Goal: Information Seeking & Learning: Find specific fact

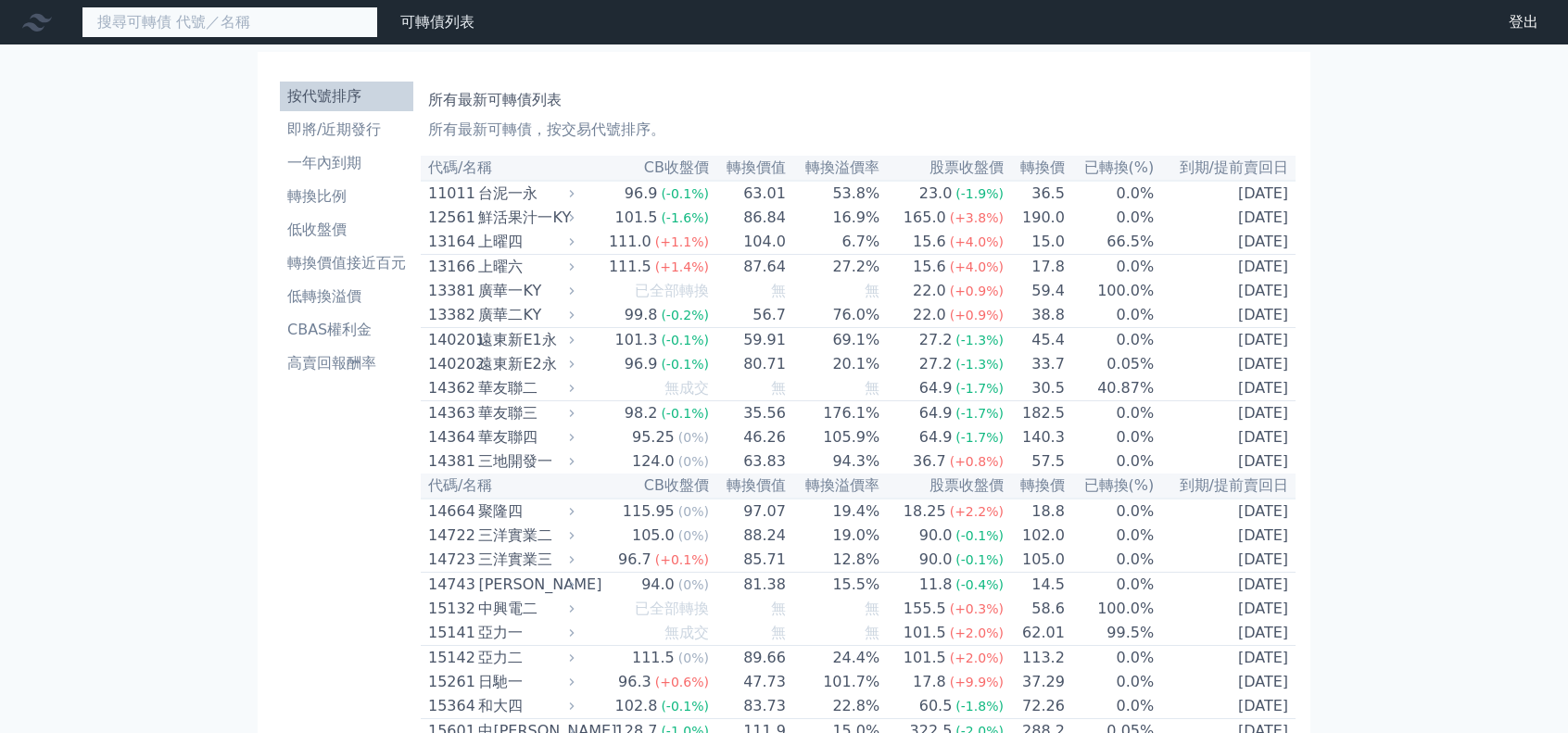
click at [225, 29] on input at bounding box center [230, 22] width 297 height 32
paste input "群聯三"
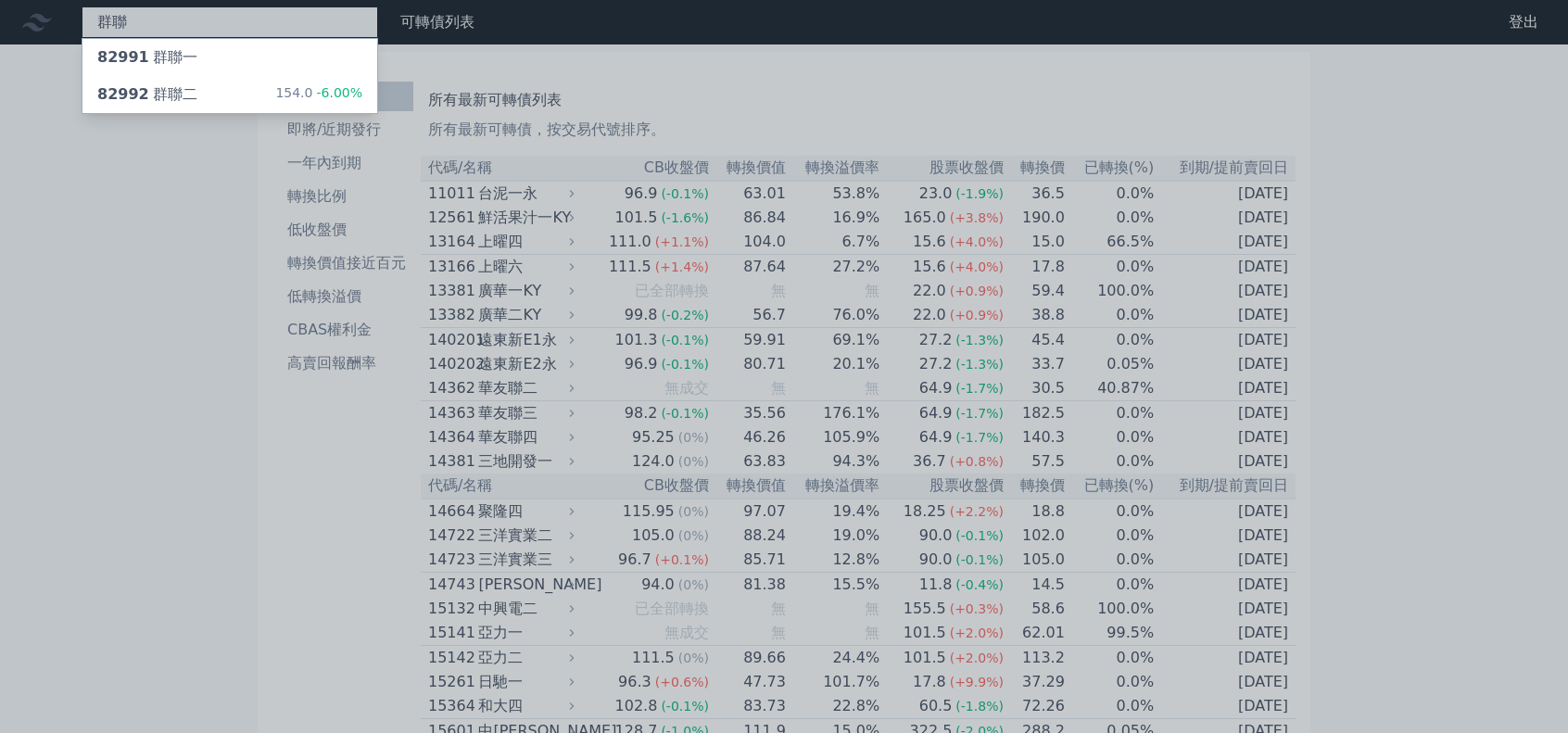
paste input "勤誠三"
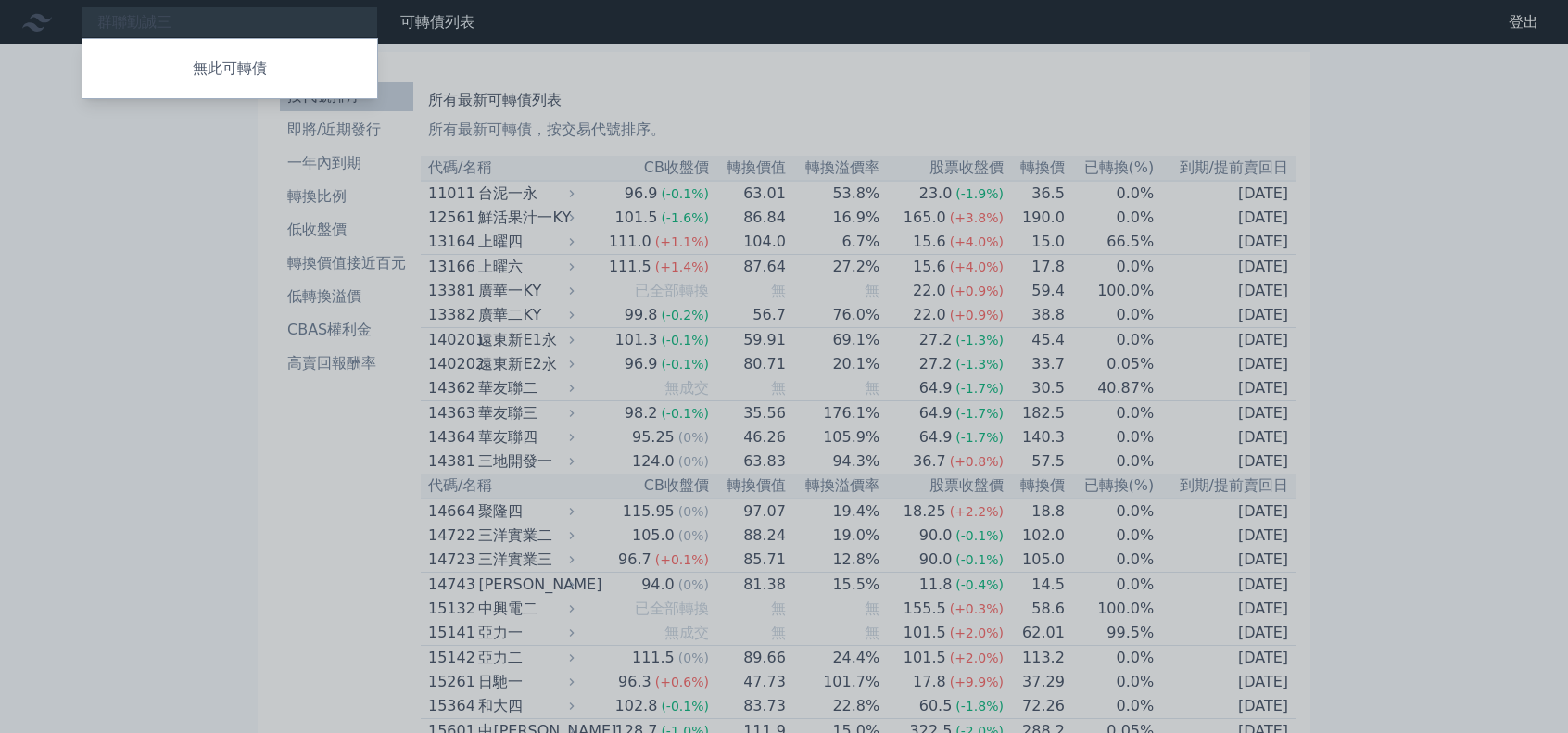
drag, startPoint x: 206, startPoint y: 21, endPoint x: 0, endPoint y: 7, distance: 206.5
click at [0, 7] on div at bounding box center [784, 366] width 1568 height 733
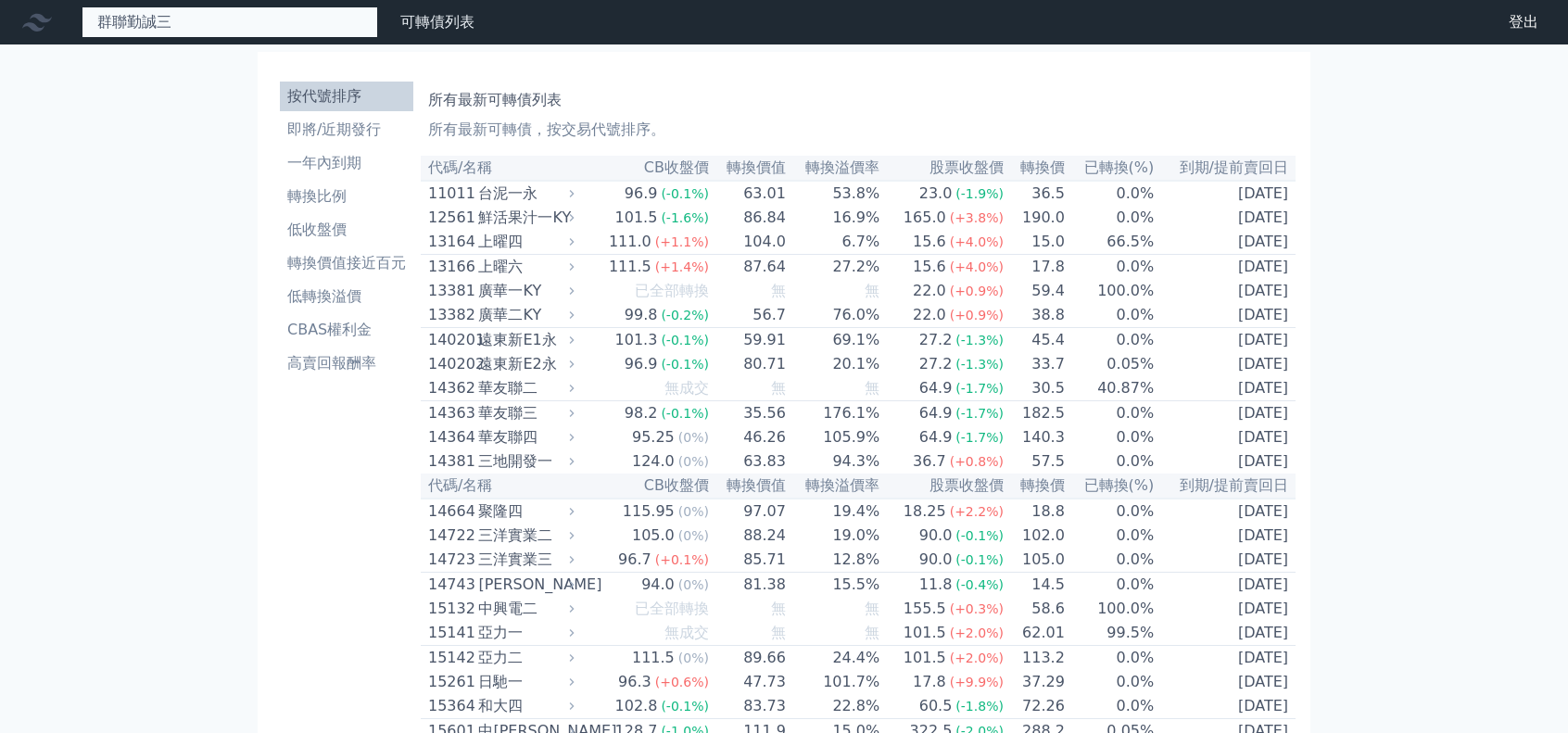
click at [203, 18] on div "群聯勤誠三 無此可轉債" at bounding box center [230, 22] width 297 height 32
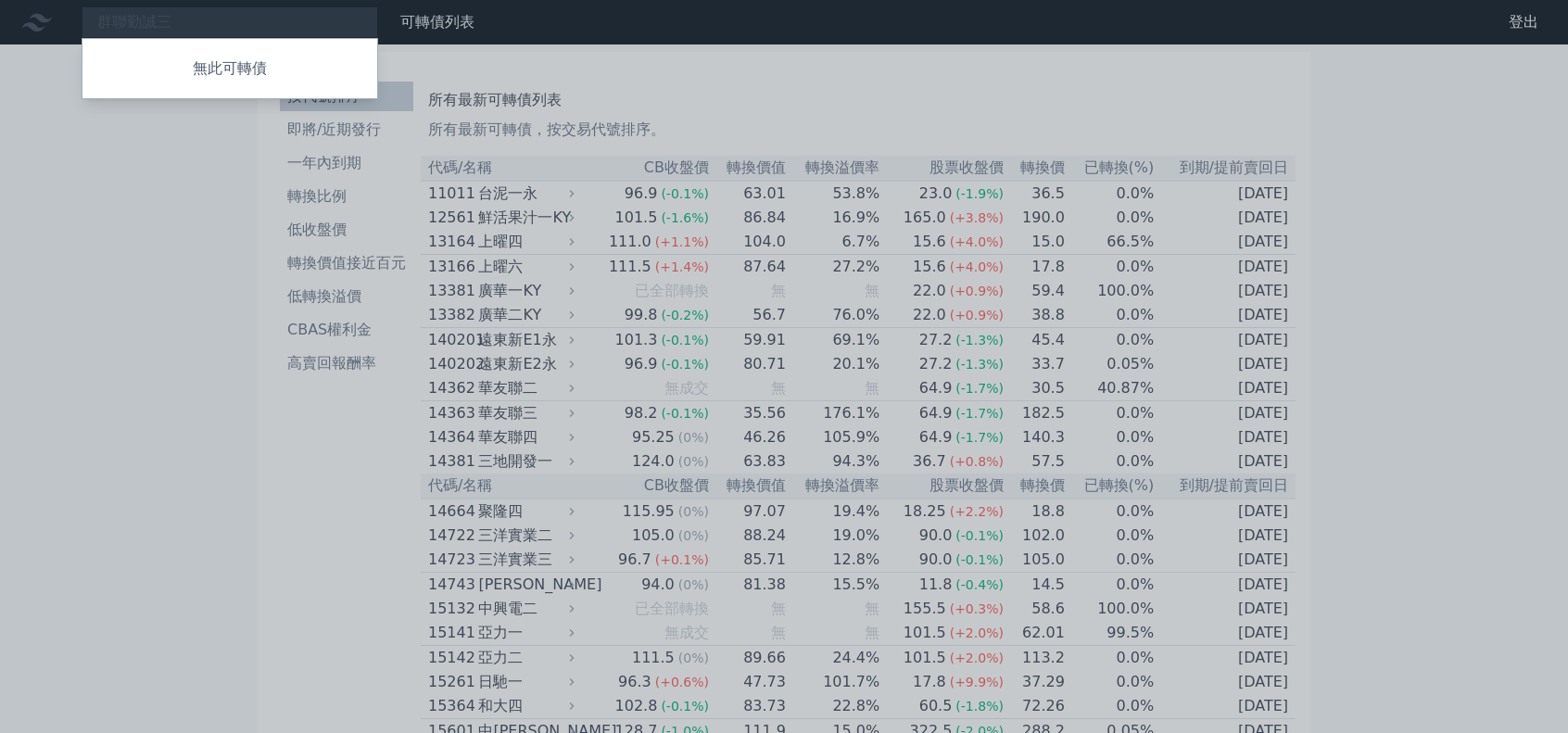
click at [203, 18] on div at bounding box center [784, 366] width 1568 height 733
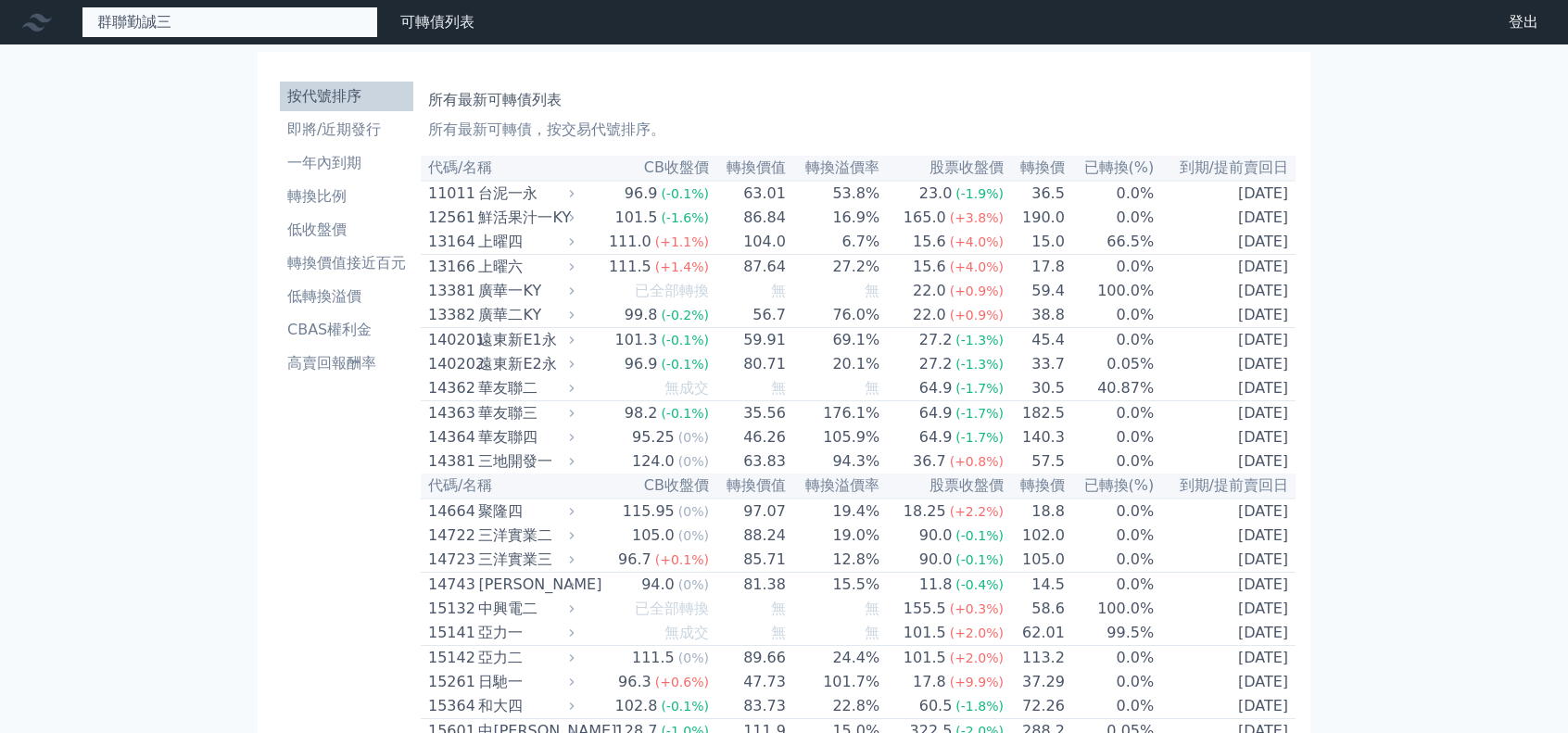
click at [197, 19] on div "群聯勤誠三 無此可轉債" at bounding box center [230, 22] width 297 height 32
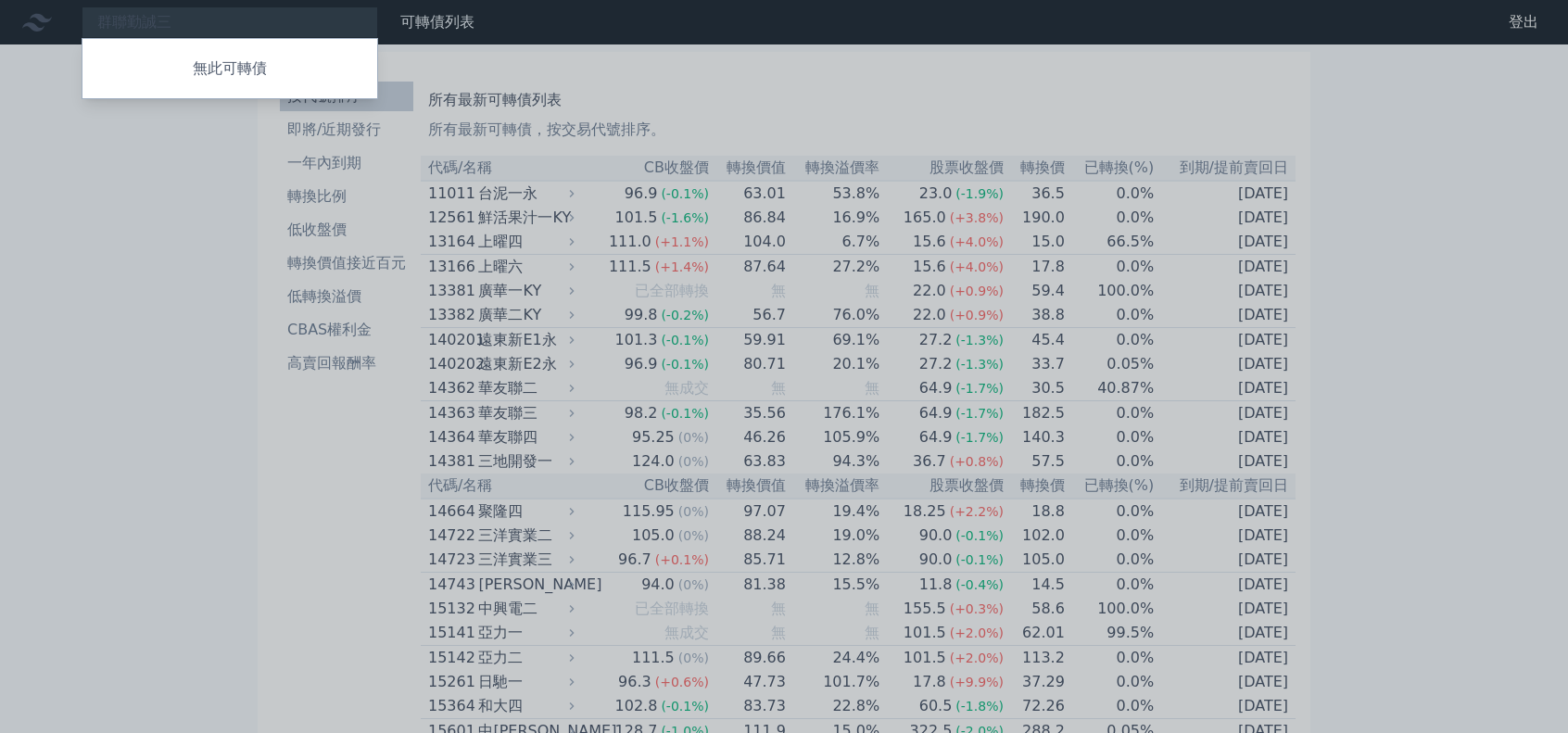
click at [171, 17] on div at bounding box center [784, 366] width 1568 height 733
click at [148, 18] on div "群聯勤誠三 無此可轉債" at bounding box center [230, 22] width 297 height 32
drag, startPoint x: 167, startPoint y: 20, endPoint x: 42, endPoint y: 11, distance: 125.3
click at [42, 11] on div at bounding box center [784, 366] width 1568 height 733
drag, startPoint x: 184, startPoint y: 25, endPoint x: 197, endPoint y: 21, distance: 13.6
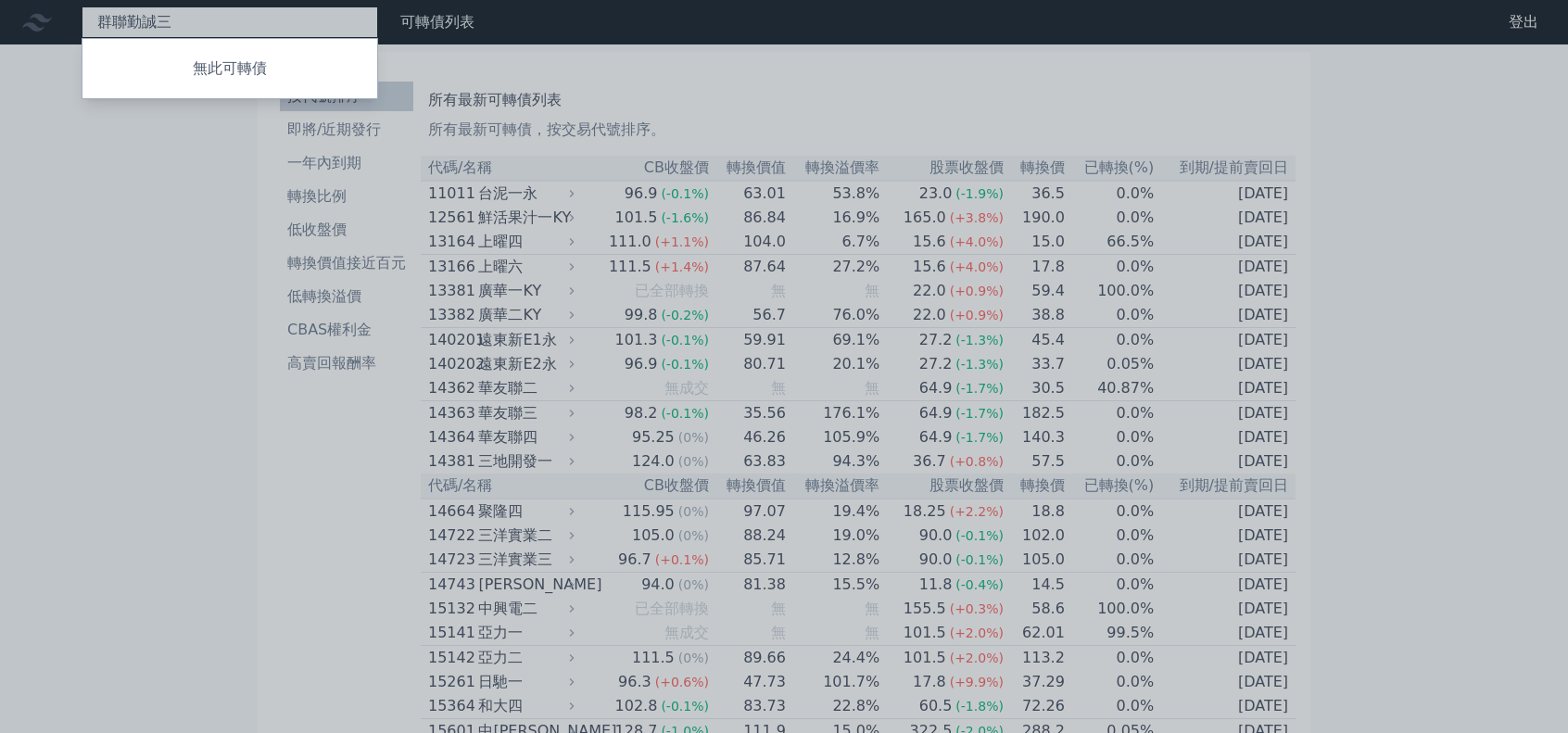
click at [184, 25] on div "群聯勤誠三 無此可轉債" at bounding box center [230, 22] width 297 height 32
type input "群"
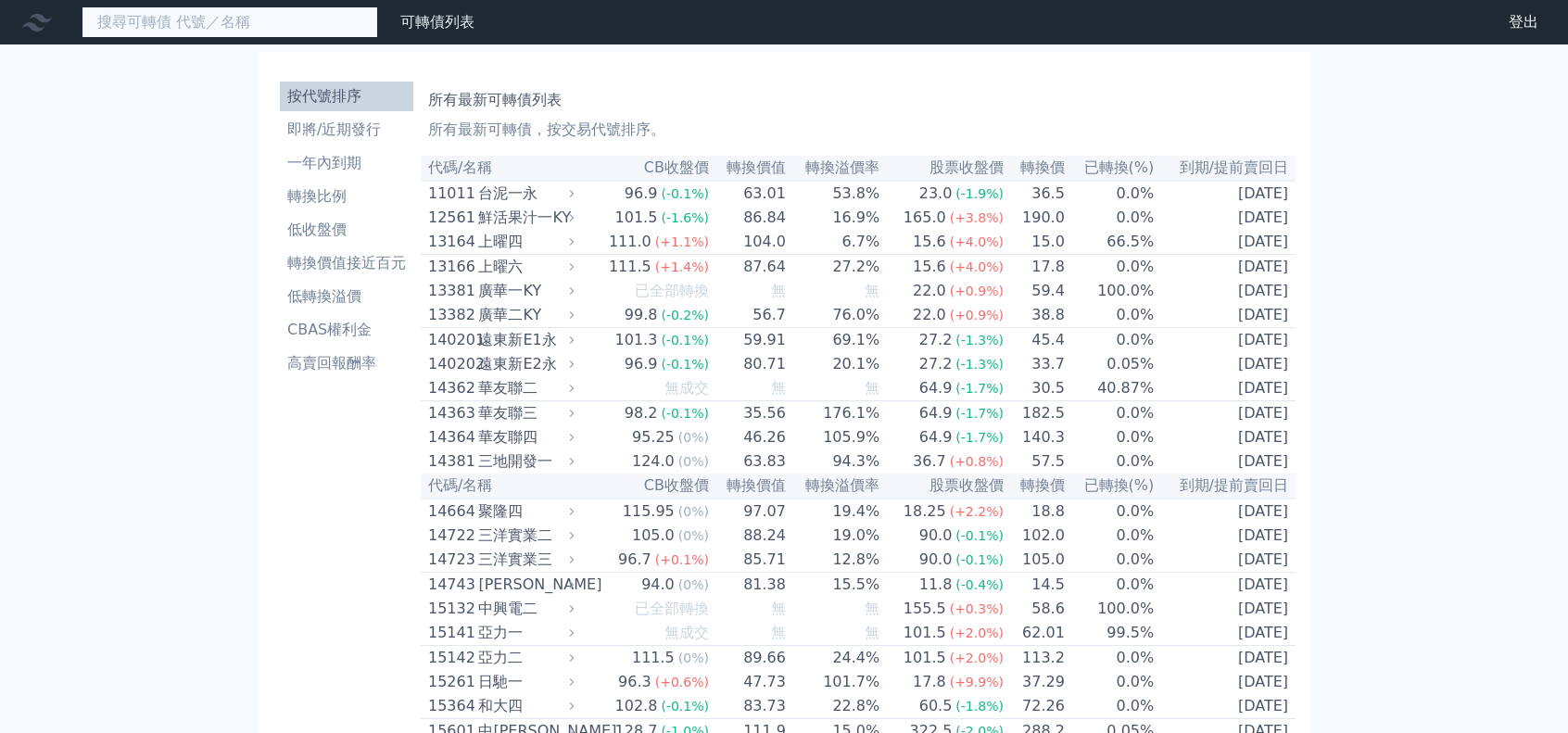
paste input "勤誠三"
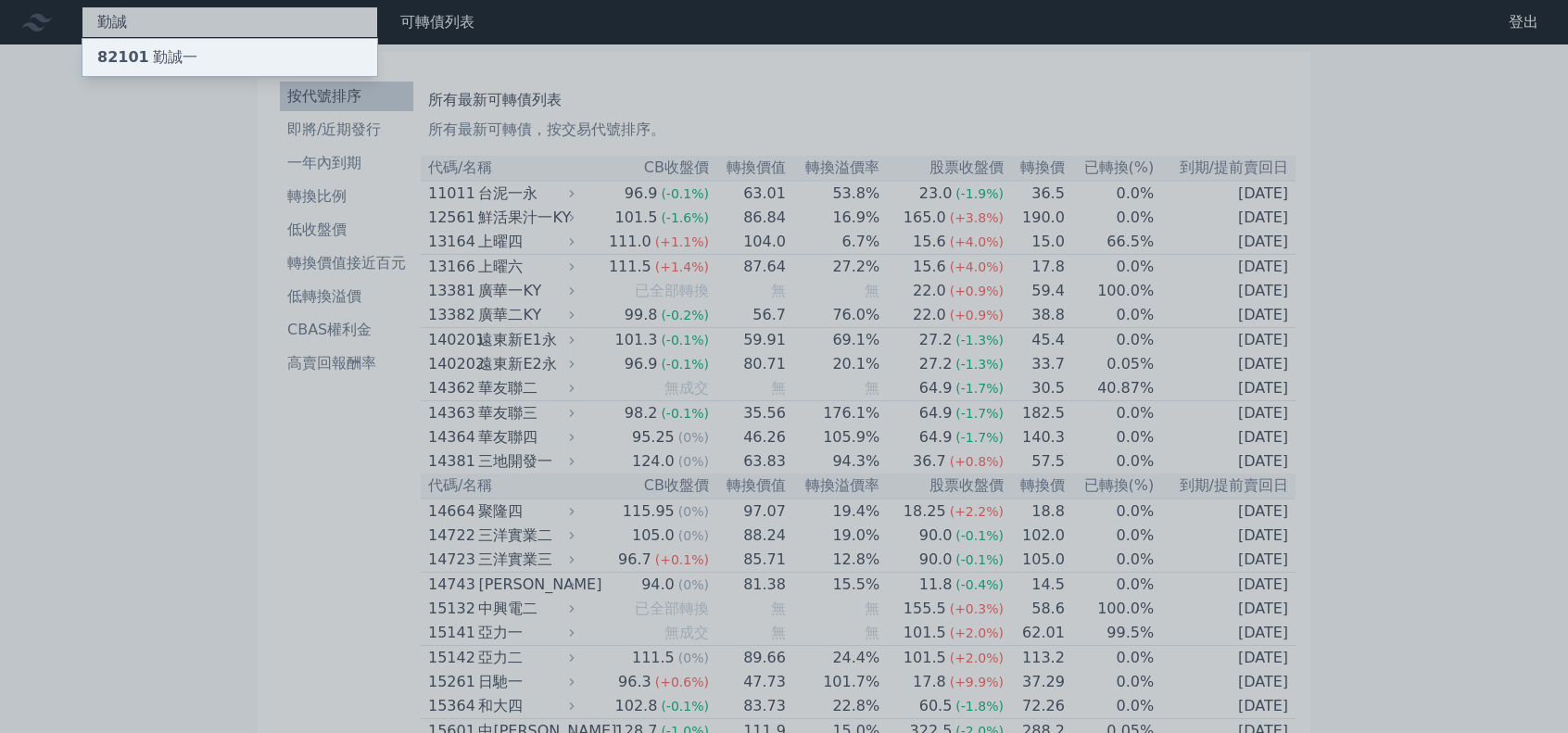
type input "勤誠"
click at [196, 52] on div "82101 勤誠一" at bounding box center [230, 57] width 295 height 37
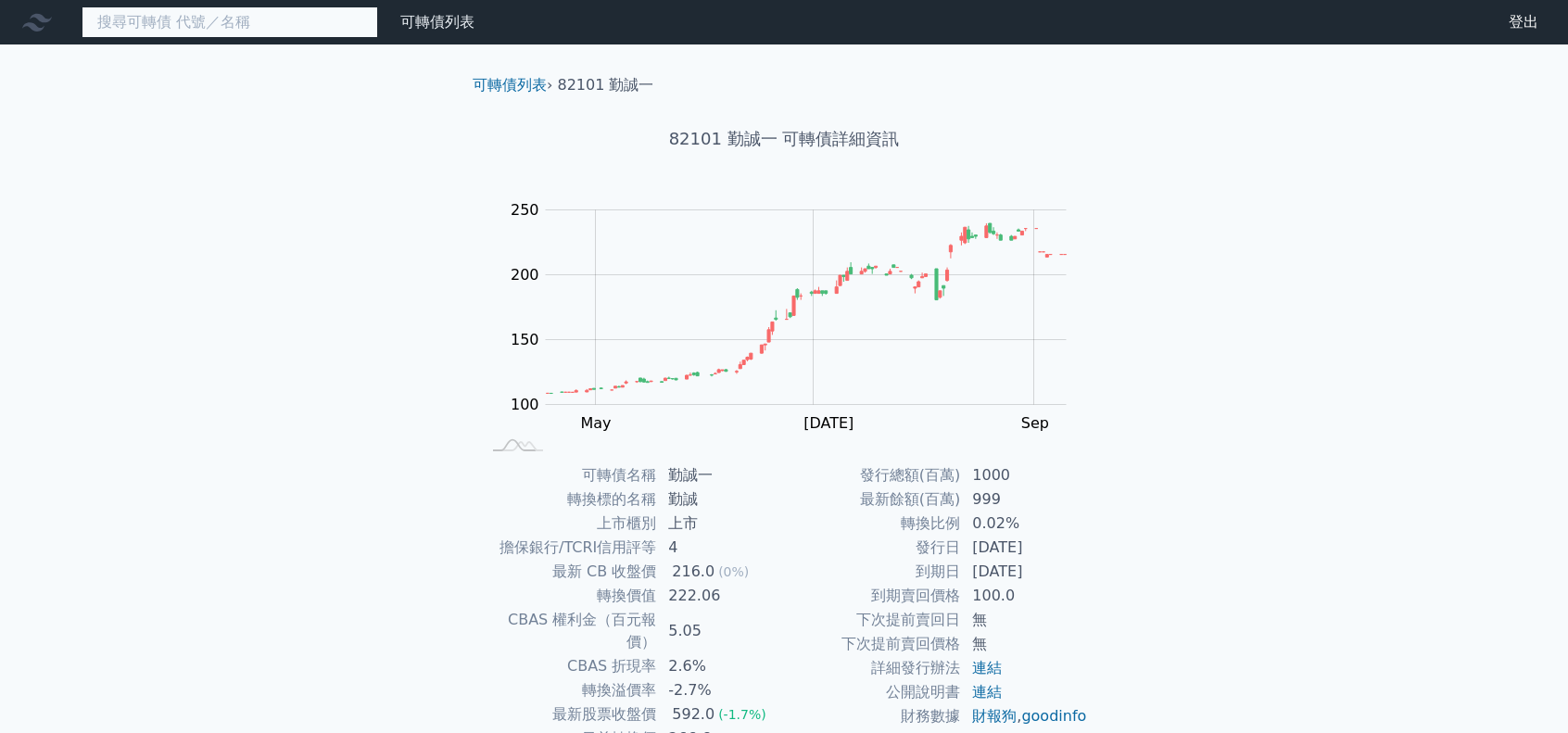
click at [147, 25] on input at bounding box center [230, 22] width 297 height 32
paste input "勤誠三"
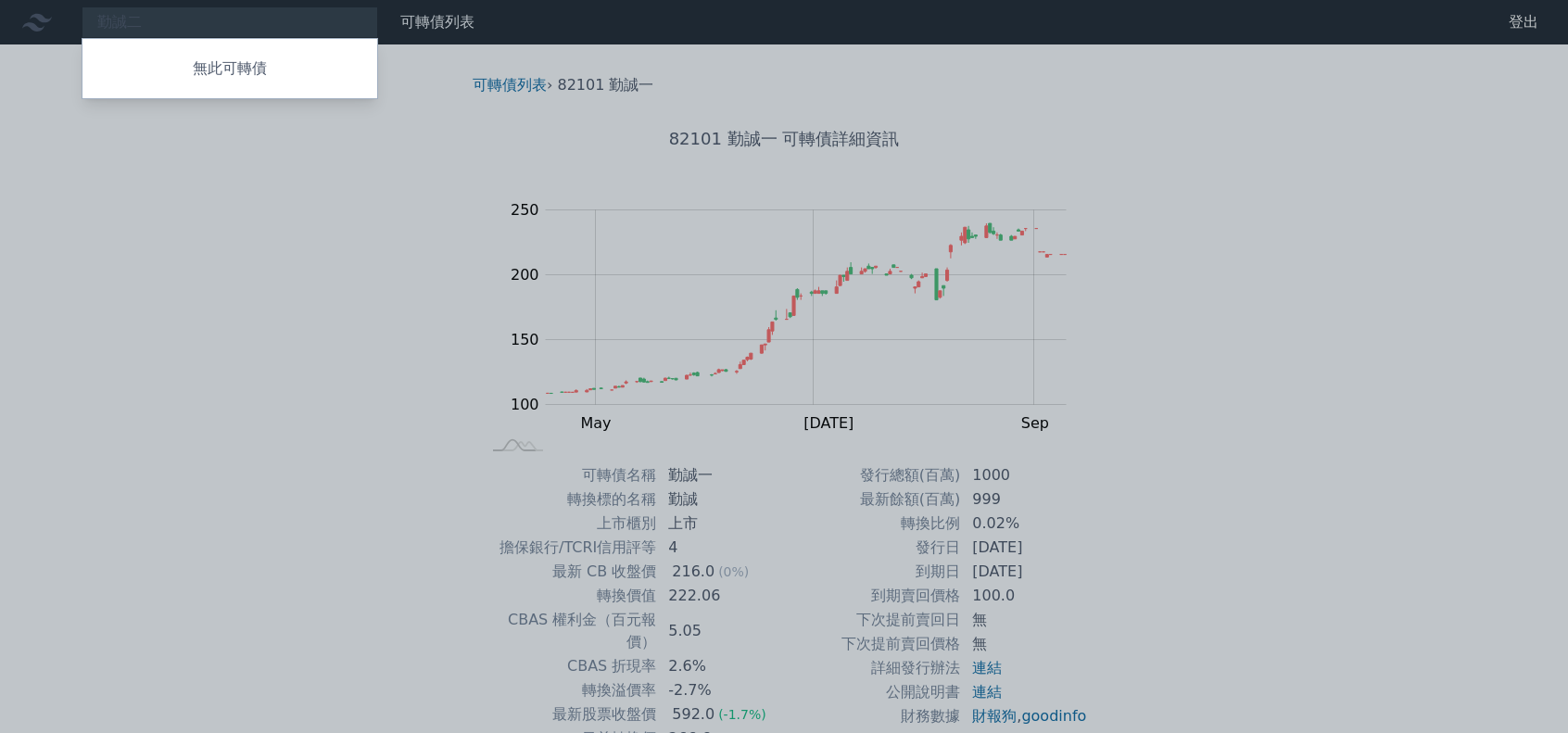
click at [223, 22] on div at bounding box center [784, 366] width 1568 height 733
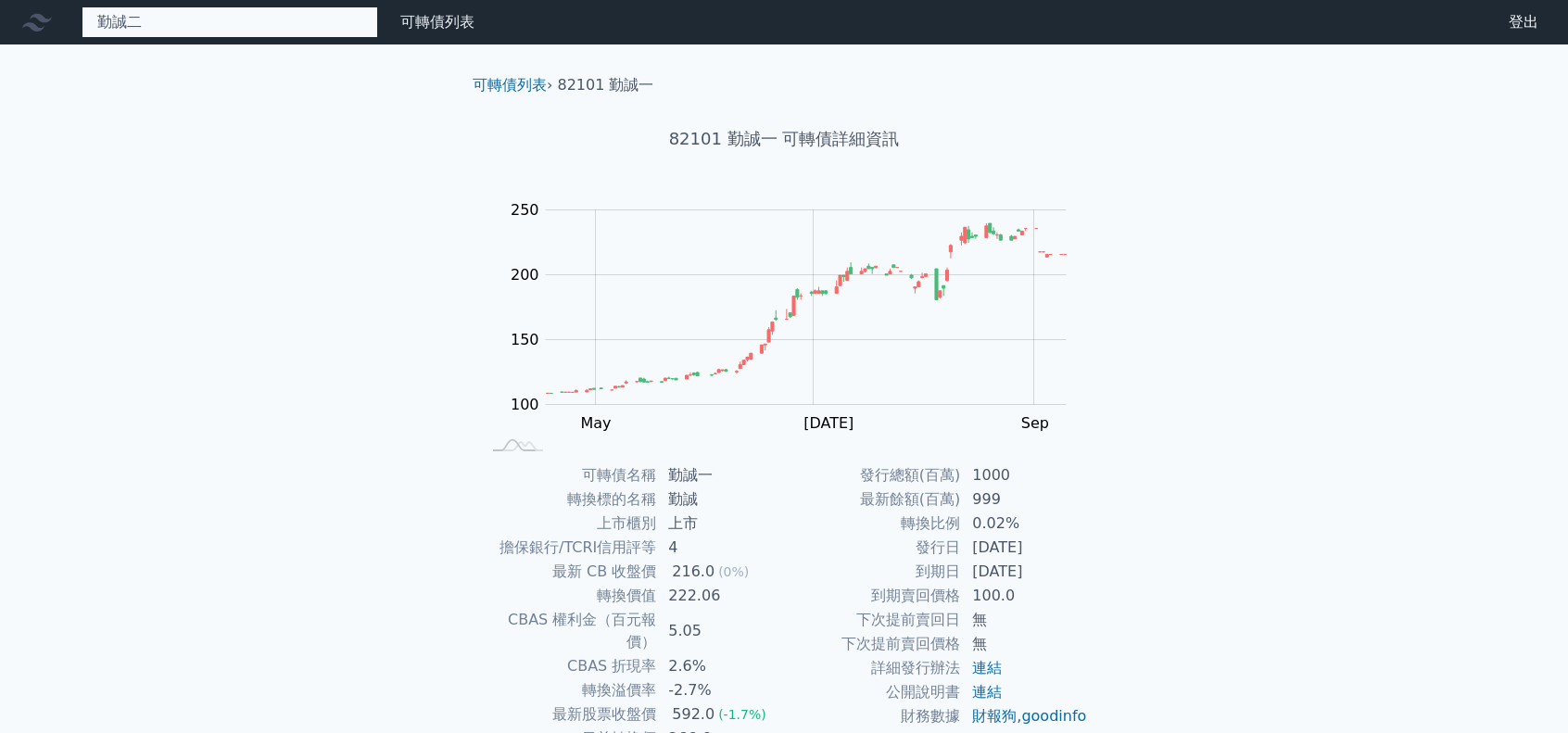
drag, startPoint x: 182, startPoint y: 25, endPoint x: 0, endPoint y: -11, distance: 185.5
click at [0, 0] on html "勤誠二 無此可轉債 可轉債列表 財務數據 可轉債列表 財務數據 登出 登出 可轉債列表 › 82101 勤誠一 82101 勤誠一 可轉債詳細資訊 Zoom …" at bounding box center [784, 440] width 1568 height 880
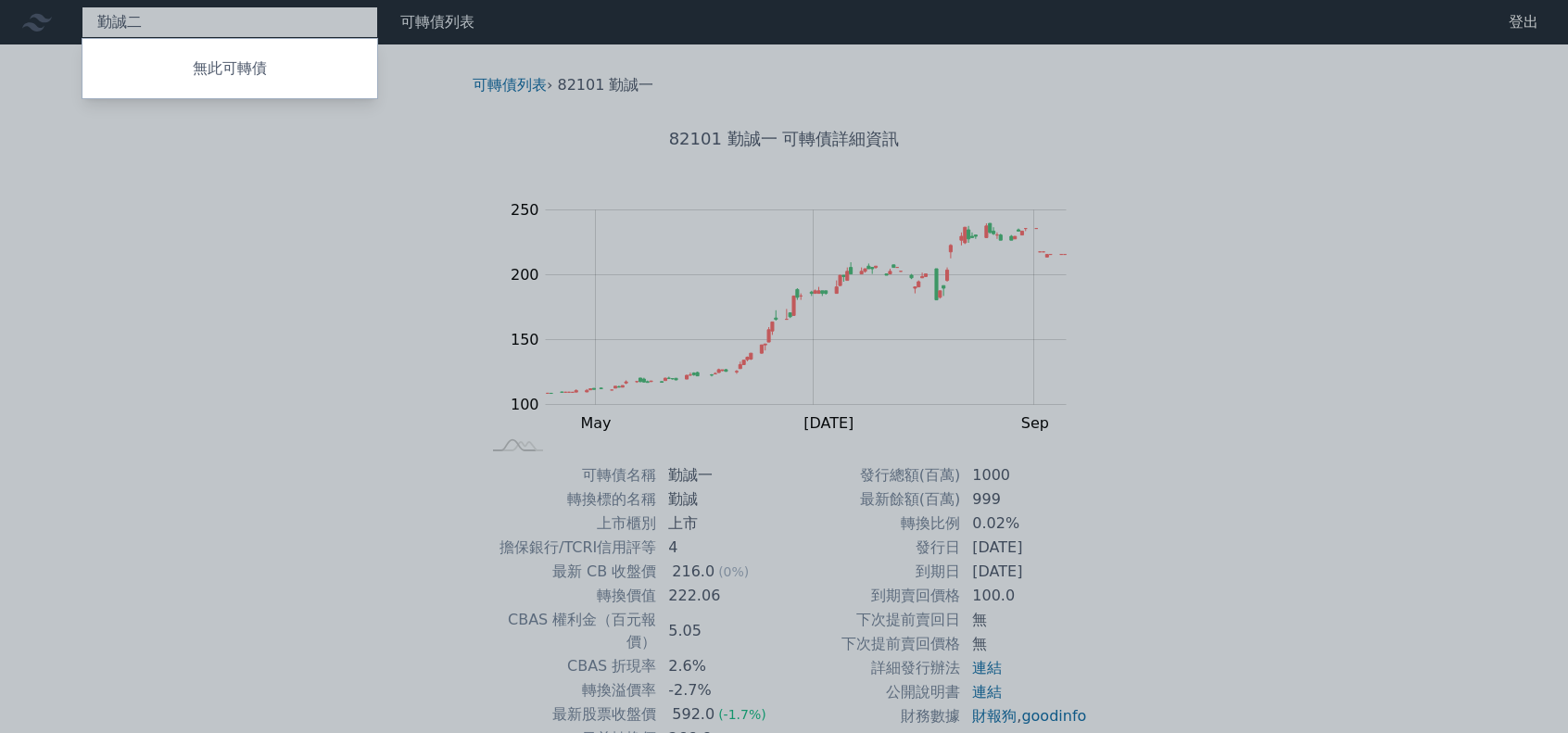
paste input "策五"
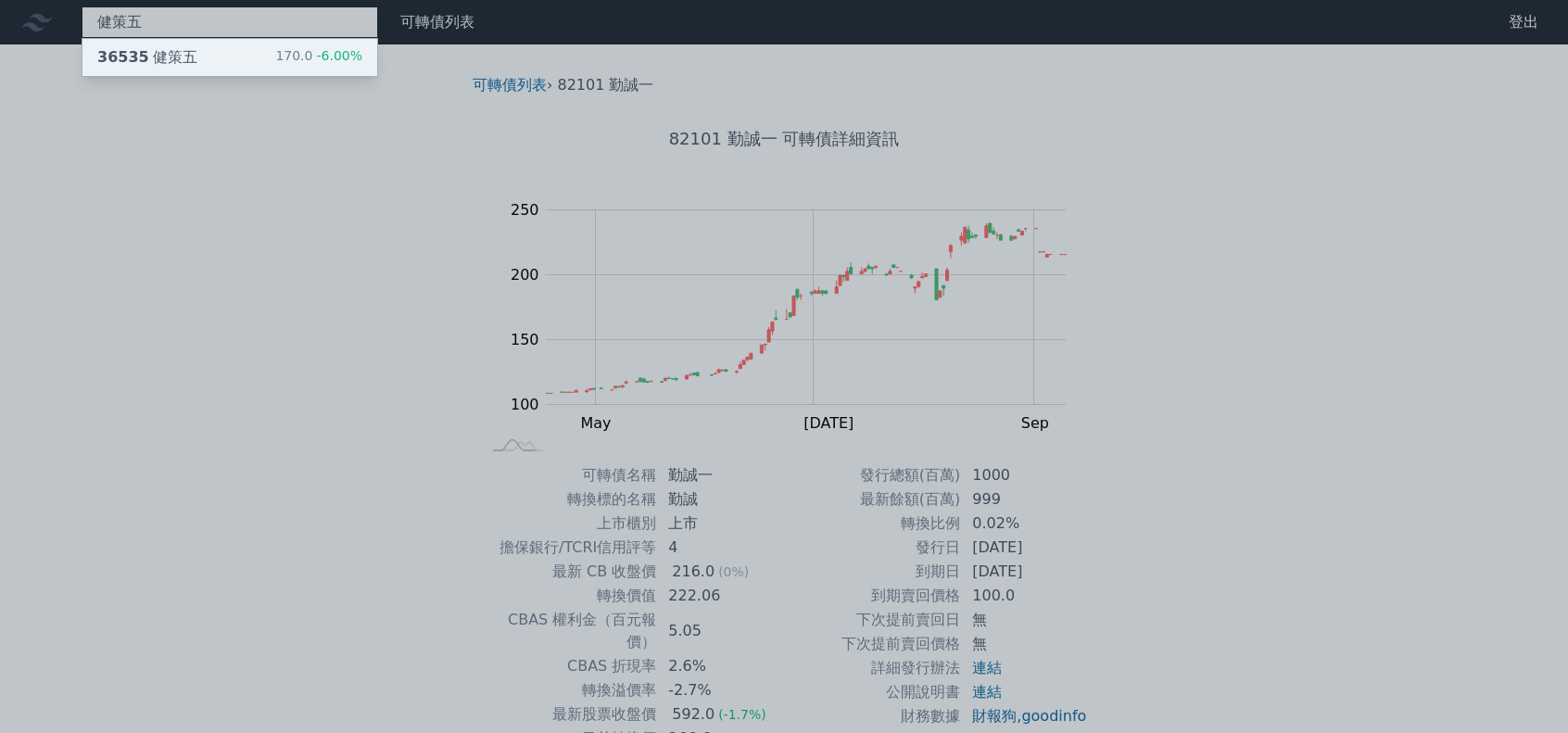
type input "健策五"
click at [250, 53] on div "36535 健策五 170.0 -6.00%" at bounding box center [230, 57] width 295 height 37
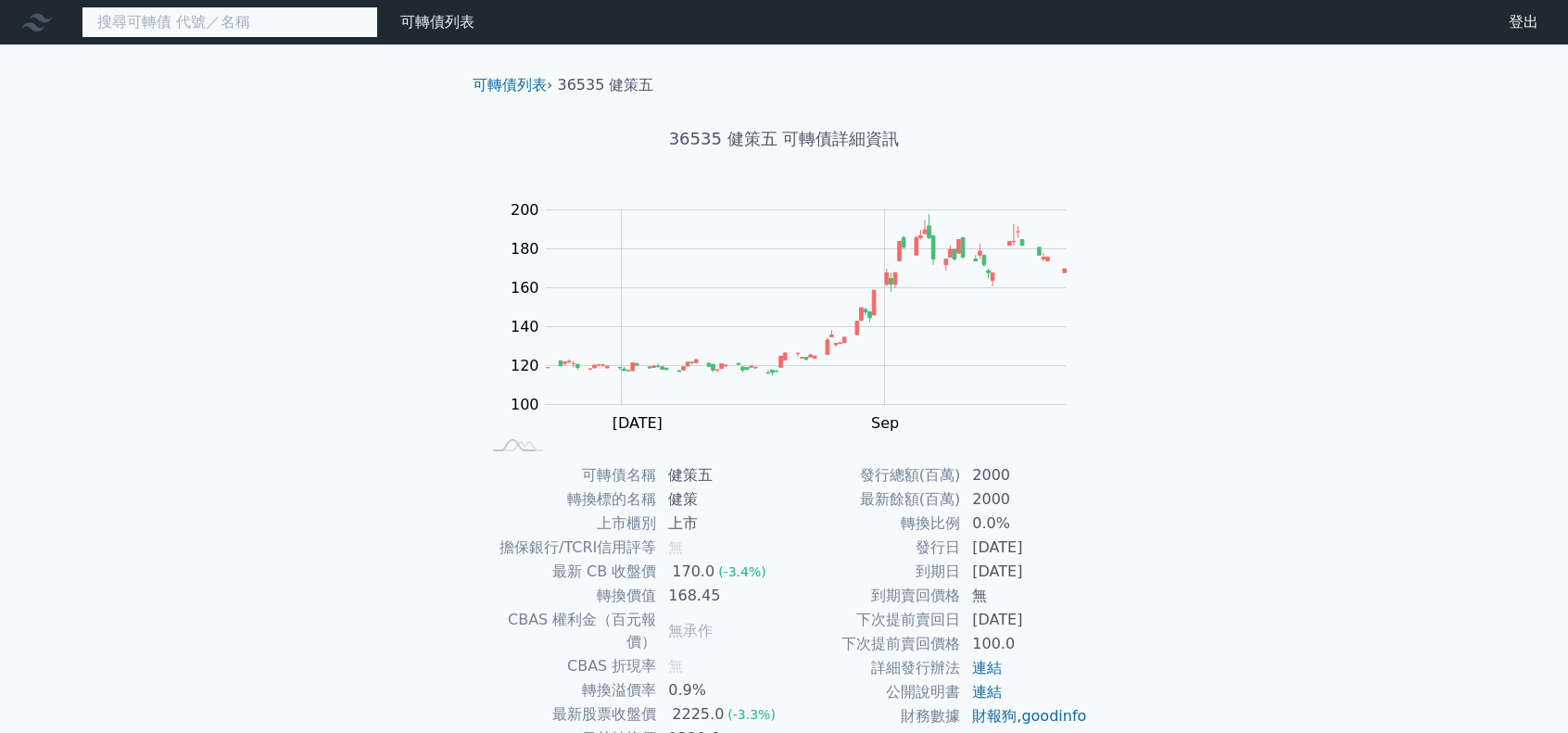
click at [183, 21] on input at bounding box center [230, 22] width 297 height 32
paste input "健策四"
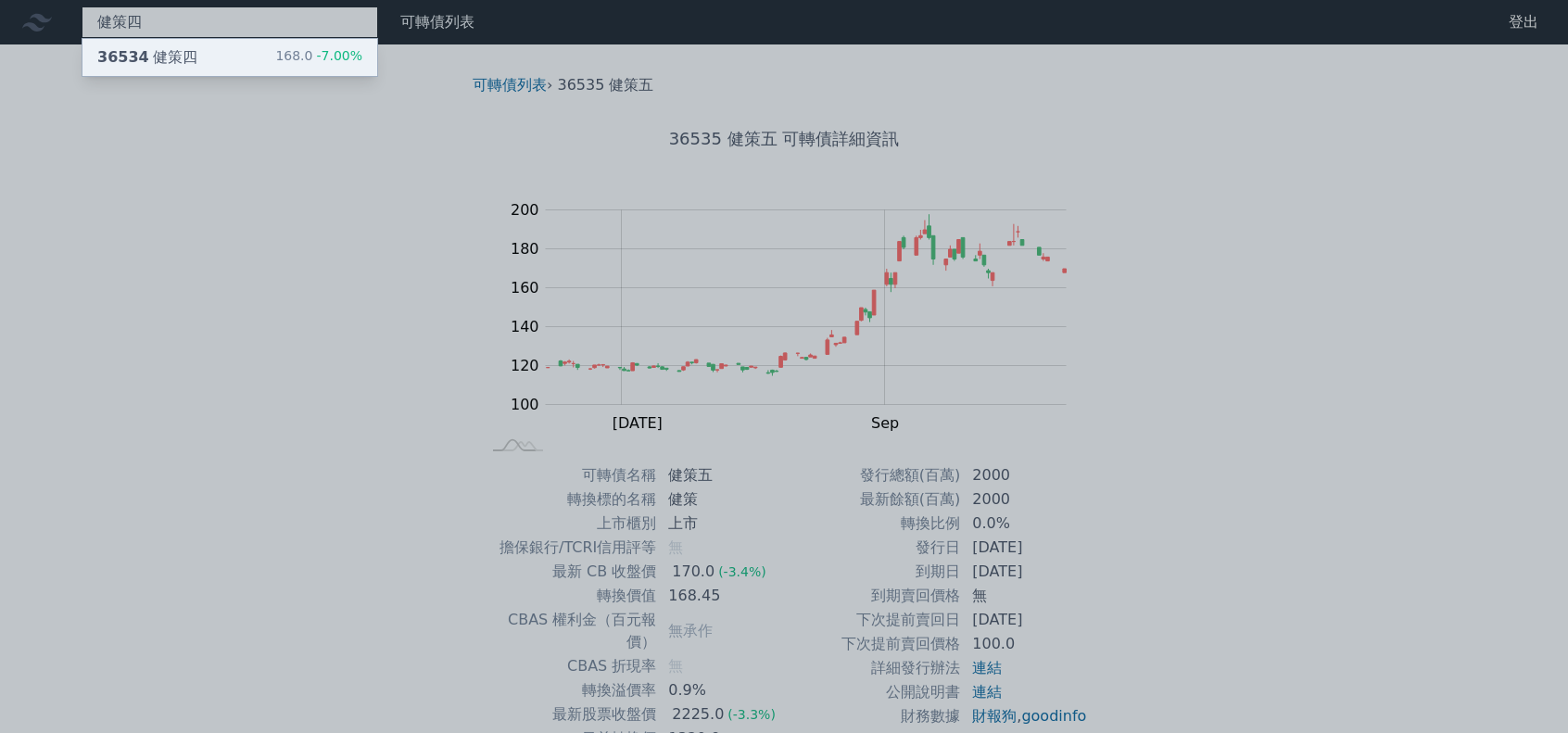
type input "健策四"
click at [182, 51] on div "36534 健策四" at bounding box center [147, 57] width 100 height 22
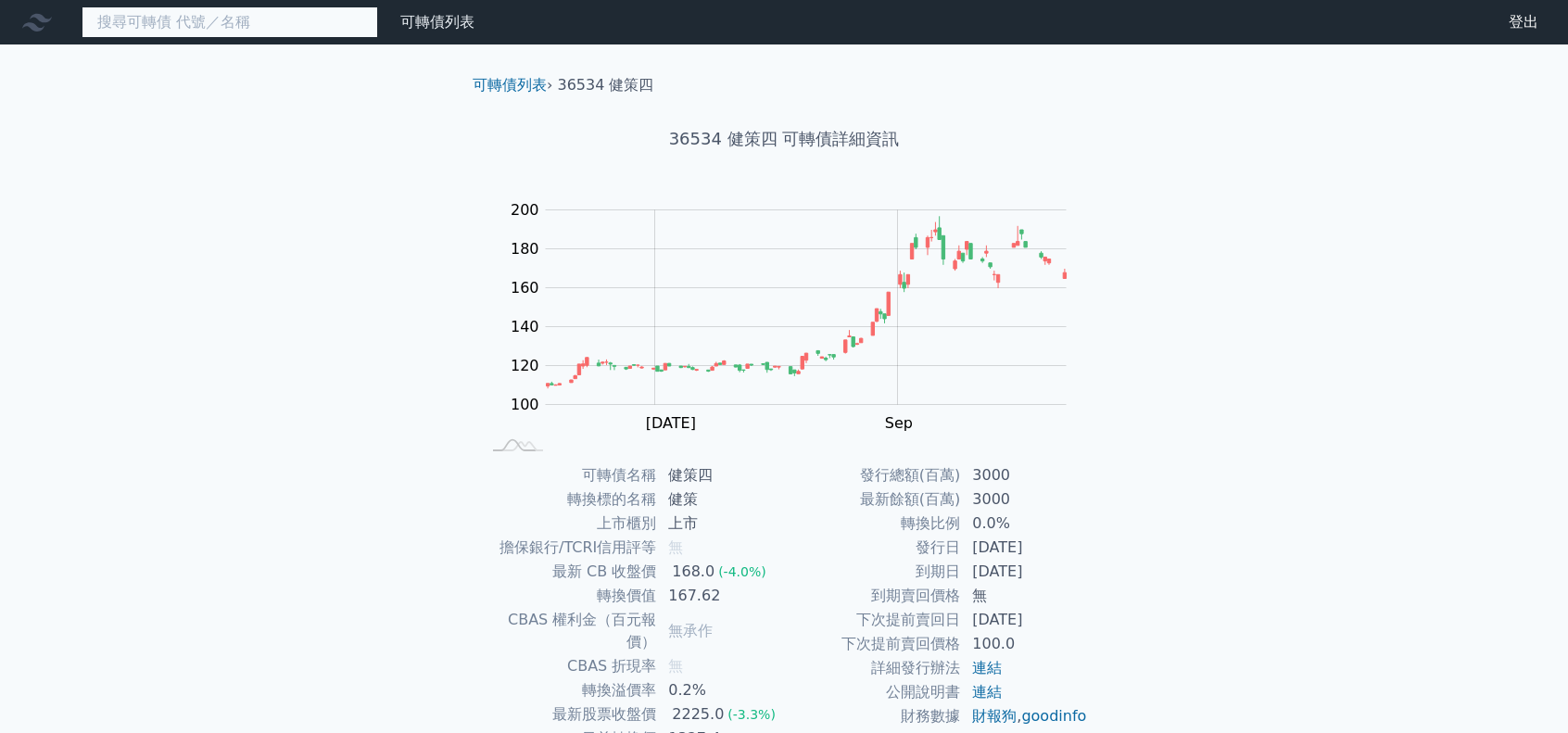
click at [216, 21] on input at bounding box center [230, 22] width 297 height 32
paste input "八方雲集一"
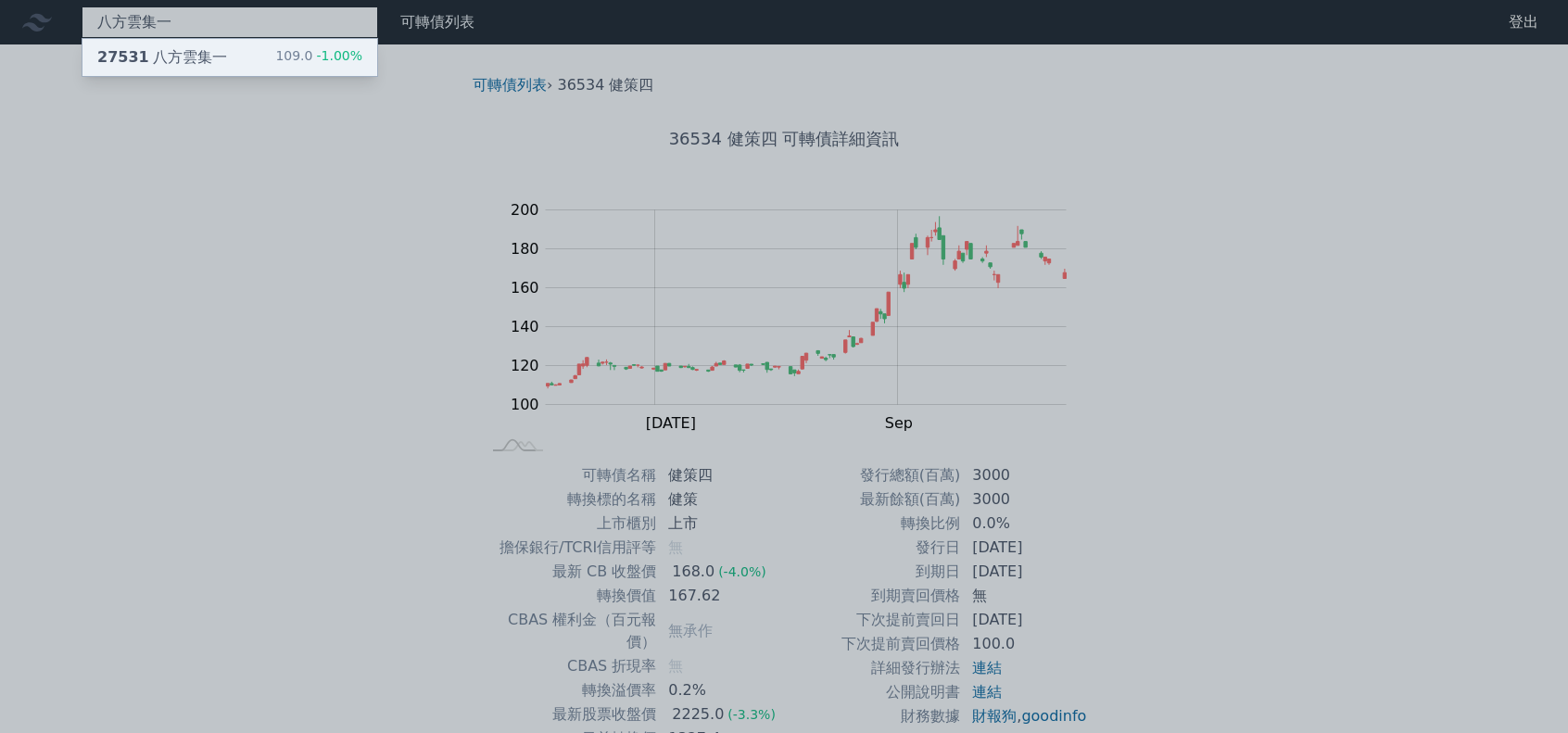
type input "八方雲集一"
click at [214, 47] on div "27531 八方雲集一" at bounding box center [162, 57] width 130 height 22
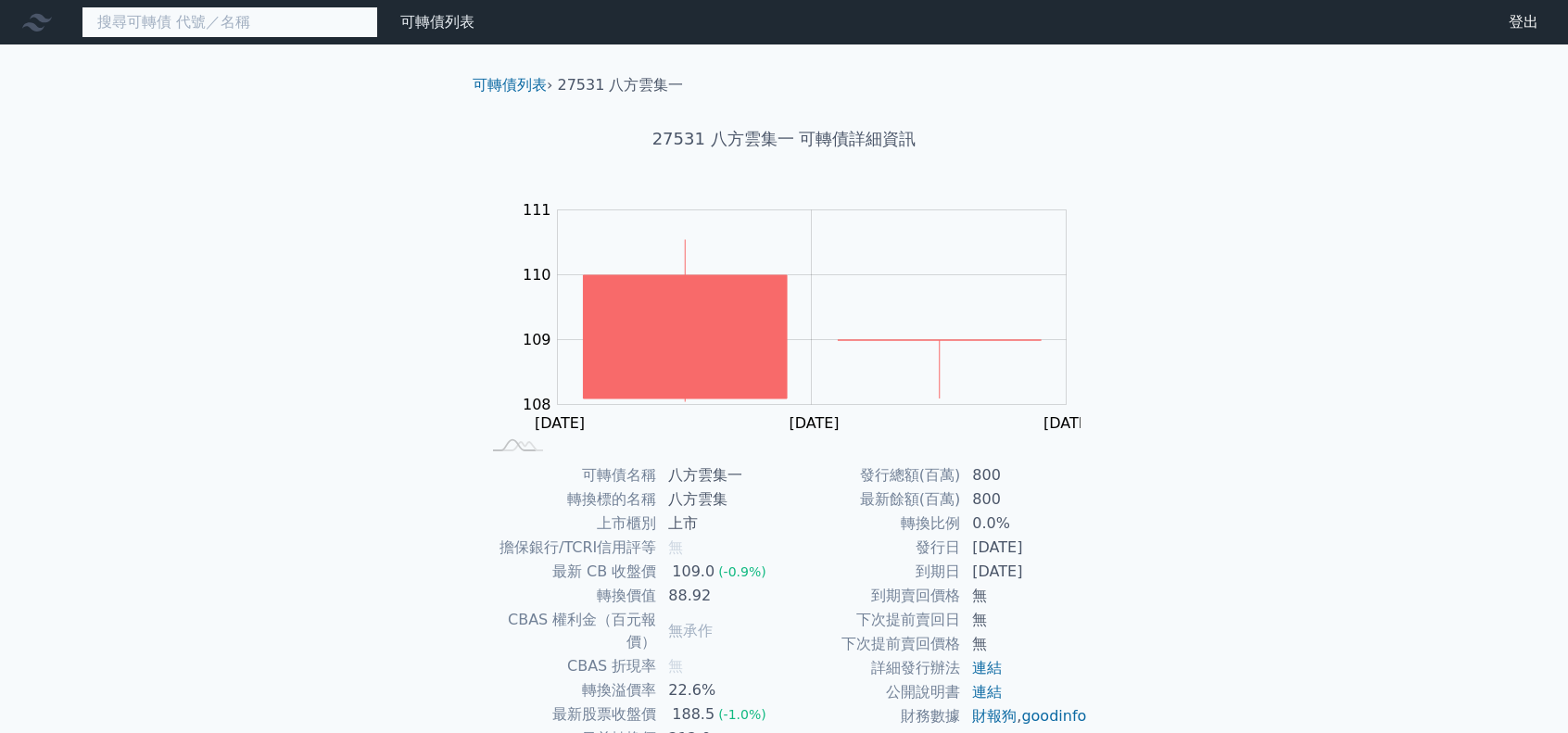
click at [243, 22] on input at bounding box center [230, 22] width 297 height 32
paste input "[PERSON_NAME]KY"
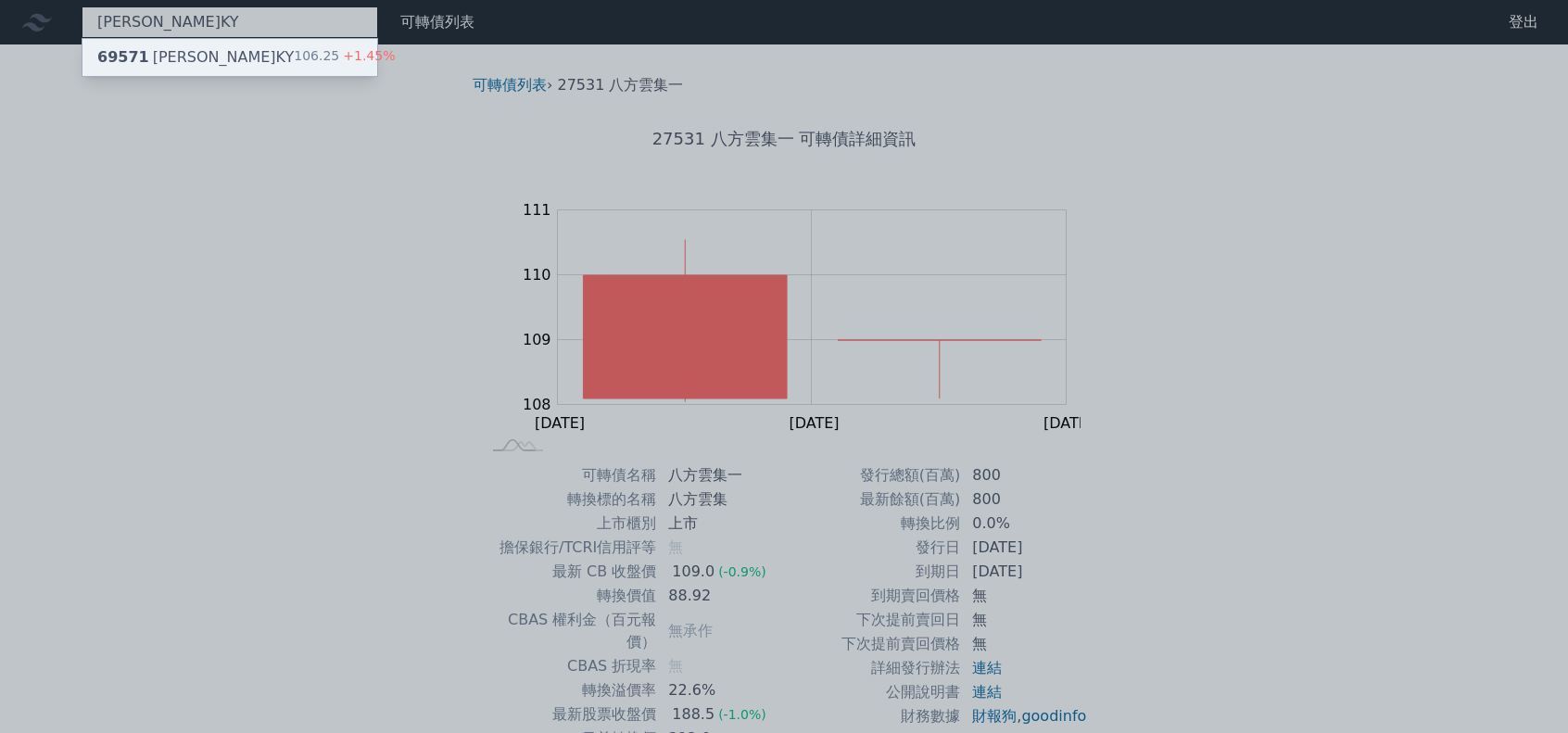
type input "[PERSON_NAME]KY"
click at [242, 59] on div "69571 [PERSON_NAME]KY 106.25 +1.45%" at bounding box center [230, 57] width 295 height 37
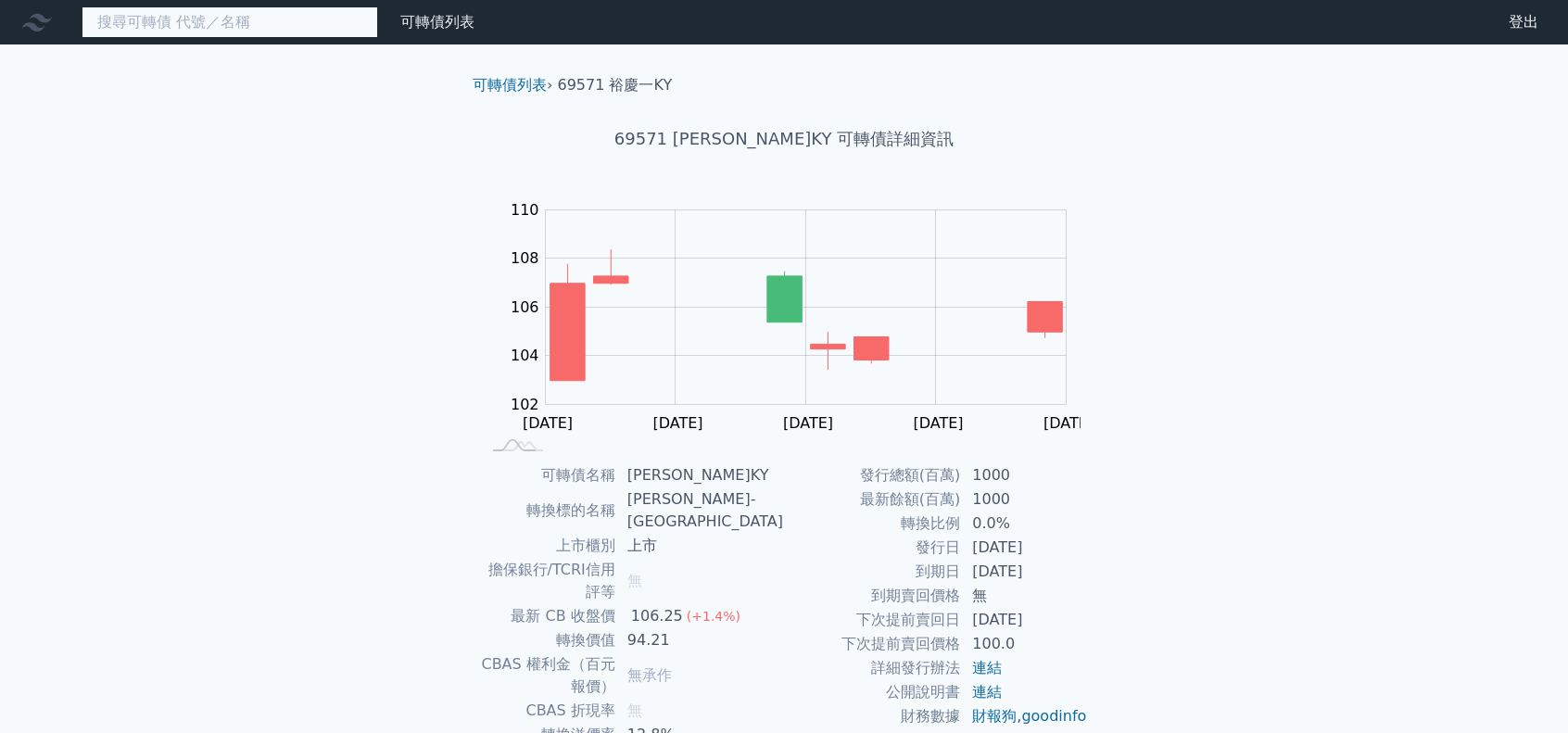
click at [182, 32] on input at bounding box center [230, 22] width 297 height 32
paste input "廣越三"
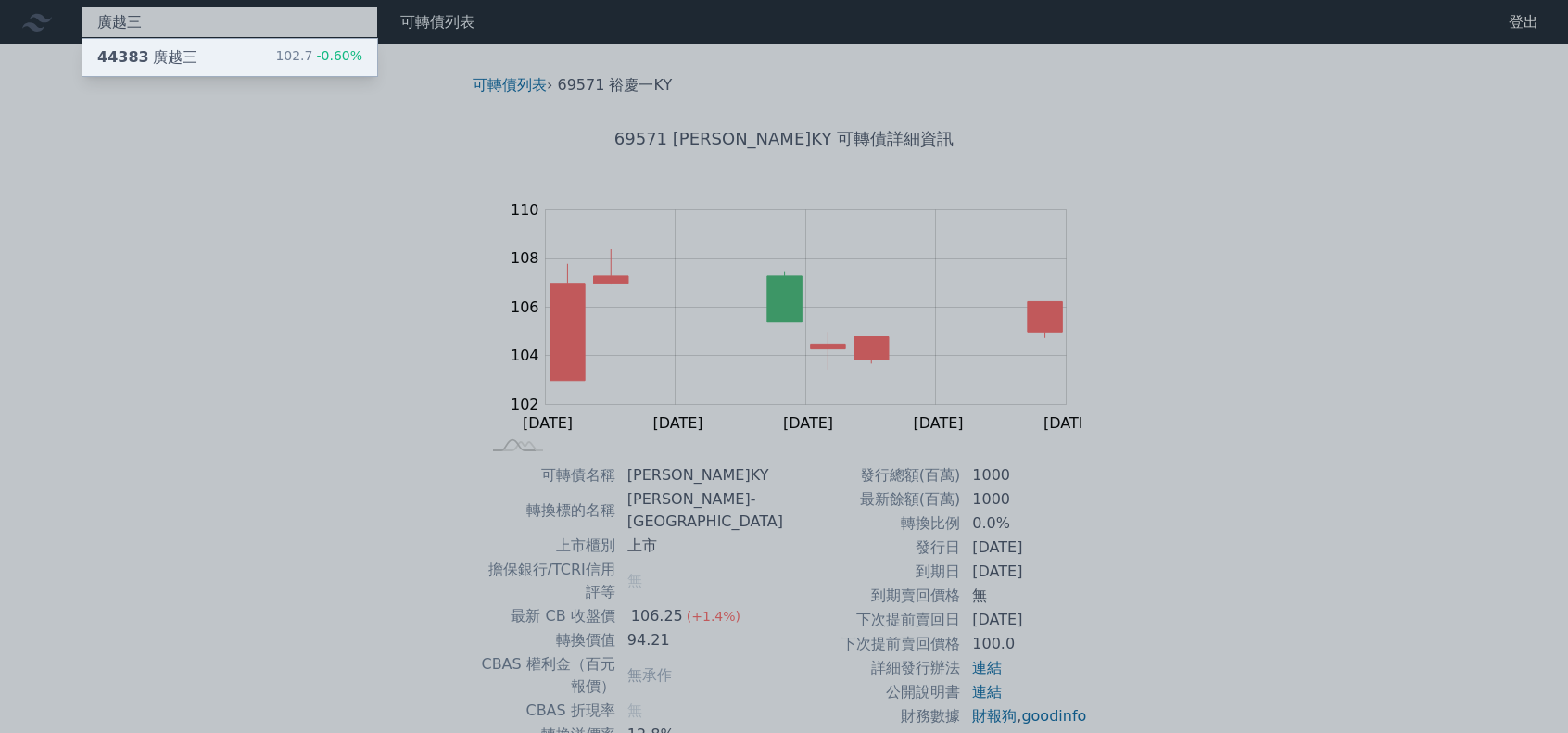
type input "廣越三"
click at [183, 57] on div "44383 [PERSON_NAME]" at bounding box center [147, 57] width 100 height 22
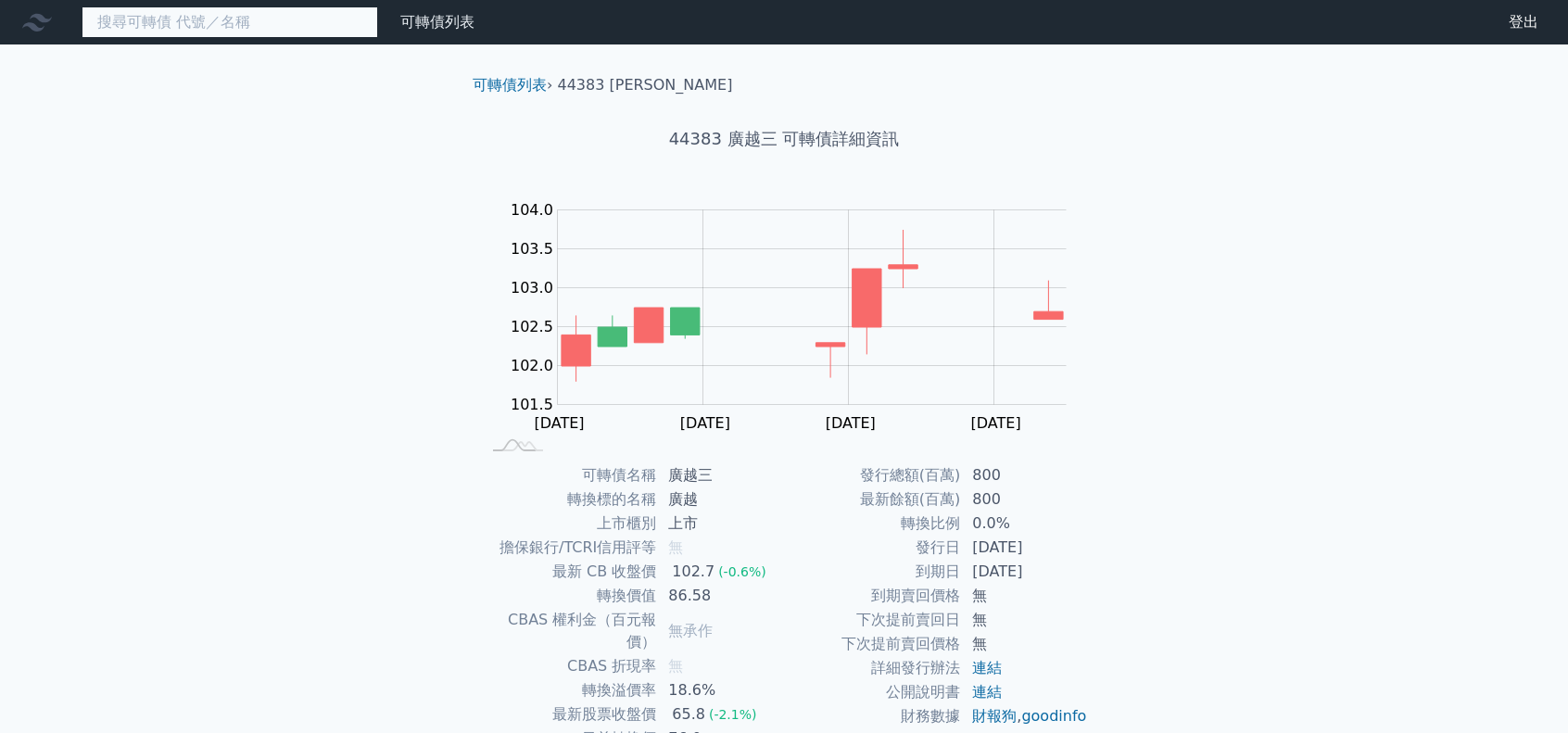
click at [202, 25] on input at bounding box center [230, 22] width 297 height 32
paste input "安集五"
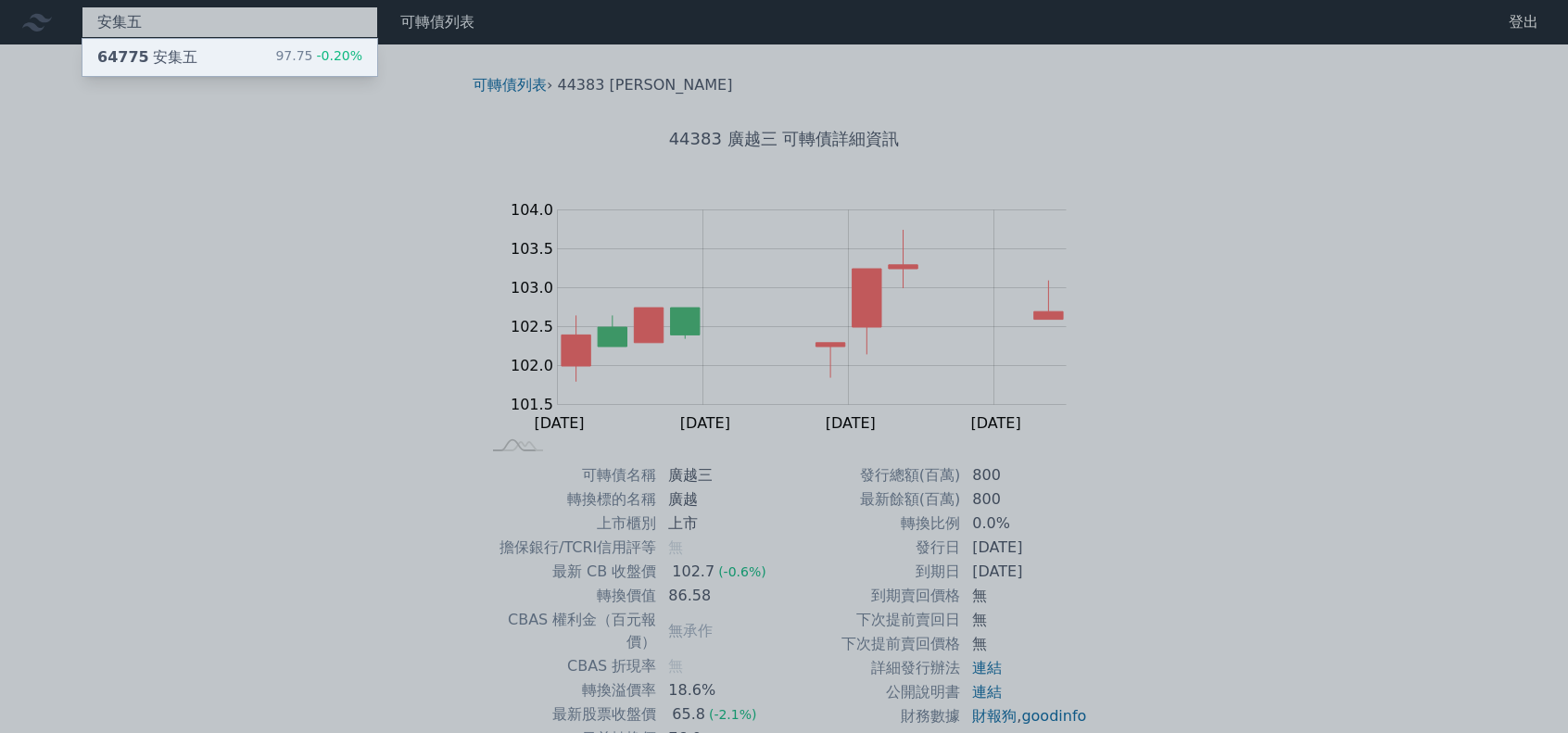
type input "安集五"
click at [209, 64] on div "64775 安集五 97.75 -0.20%" at bounding box center [230, 57] width 295 height 37
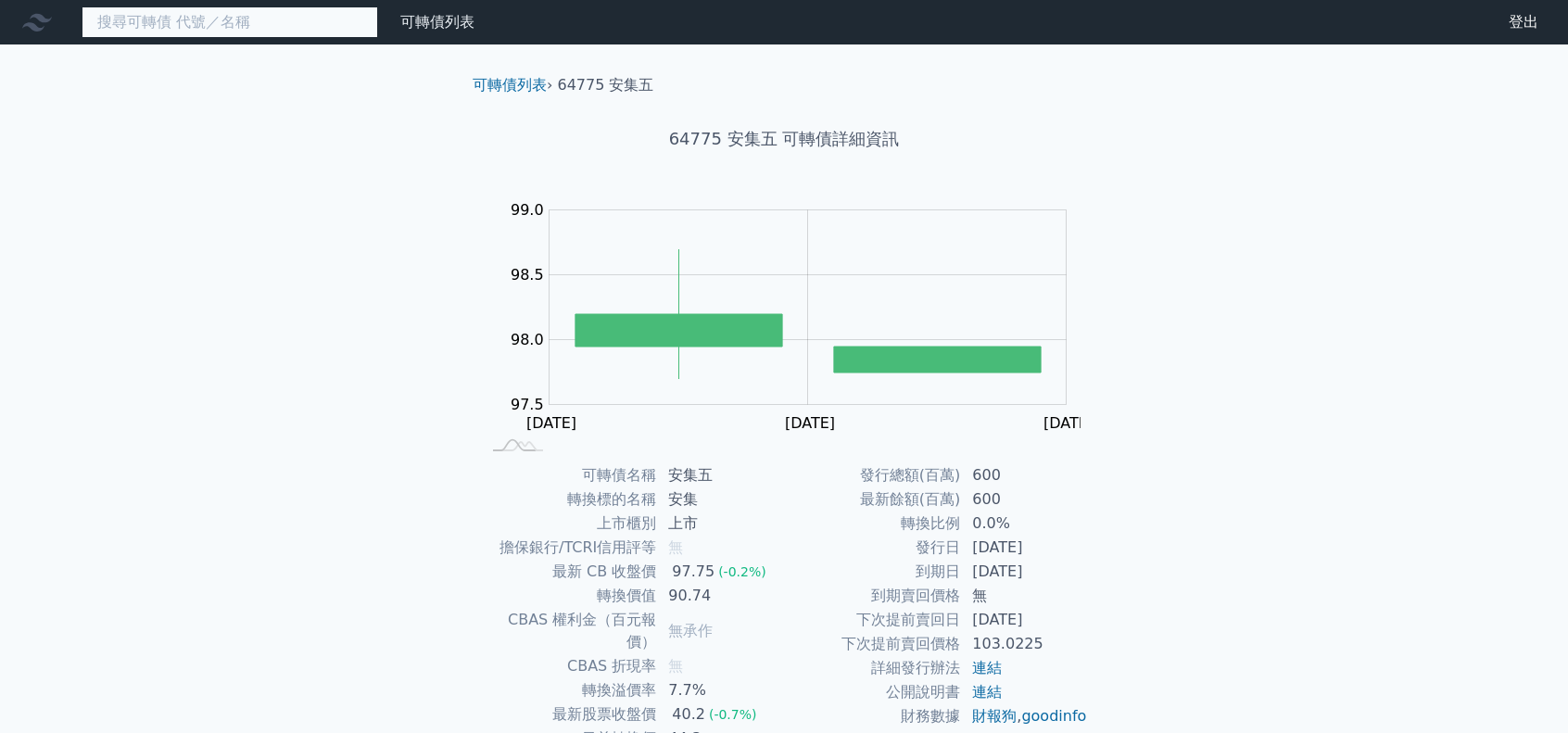
click at [262, 32] on input at bounding box center [230, 22] width 297 height 32
paste input "旺矽五"
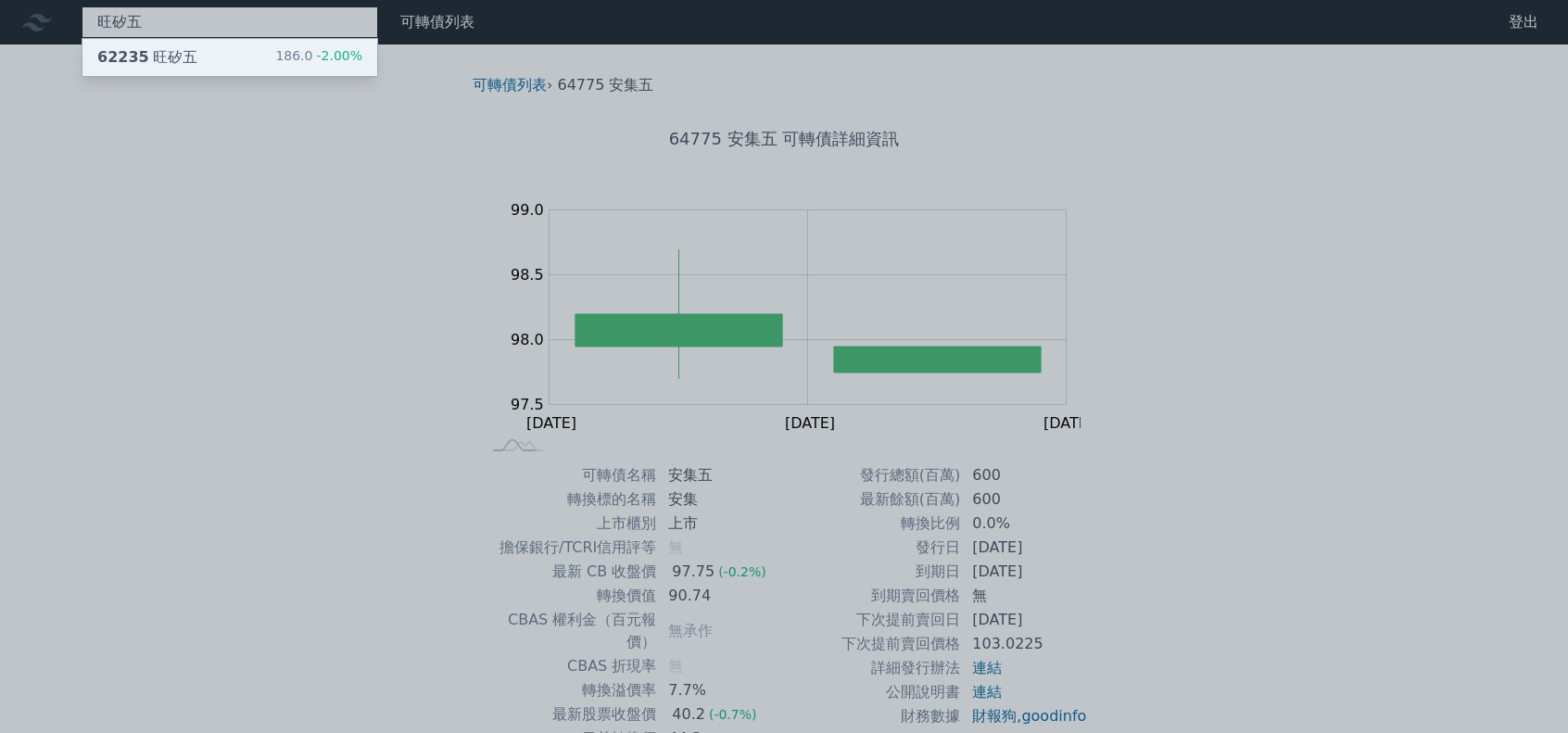
type input "旺矽五"
drag, startPoint x: 243, startPoint y: 57, endPoint x: 257, endPoint y: 61, distance: 14.6
click at [243, 57] on div "62235 旺矽五 186.0 -2.00%" at bounding box center [230, 57] width 295 height 37
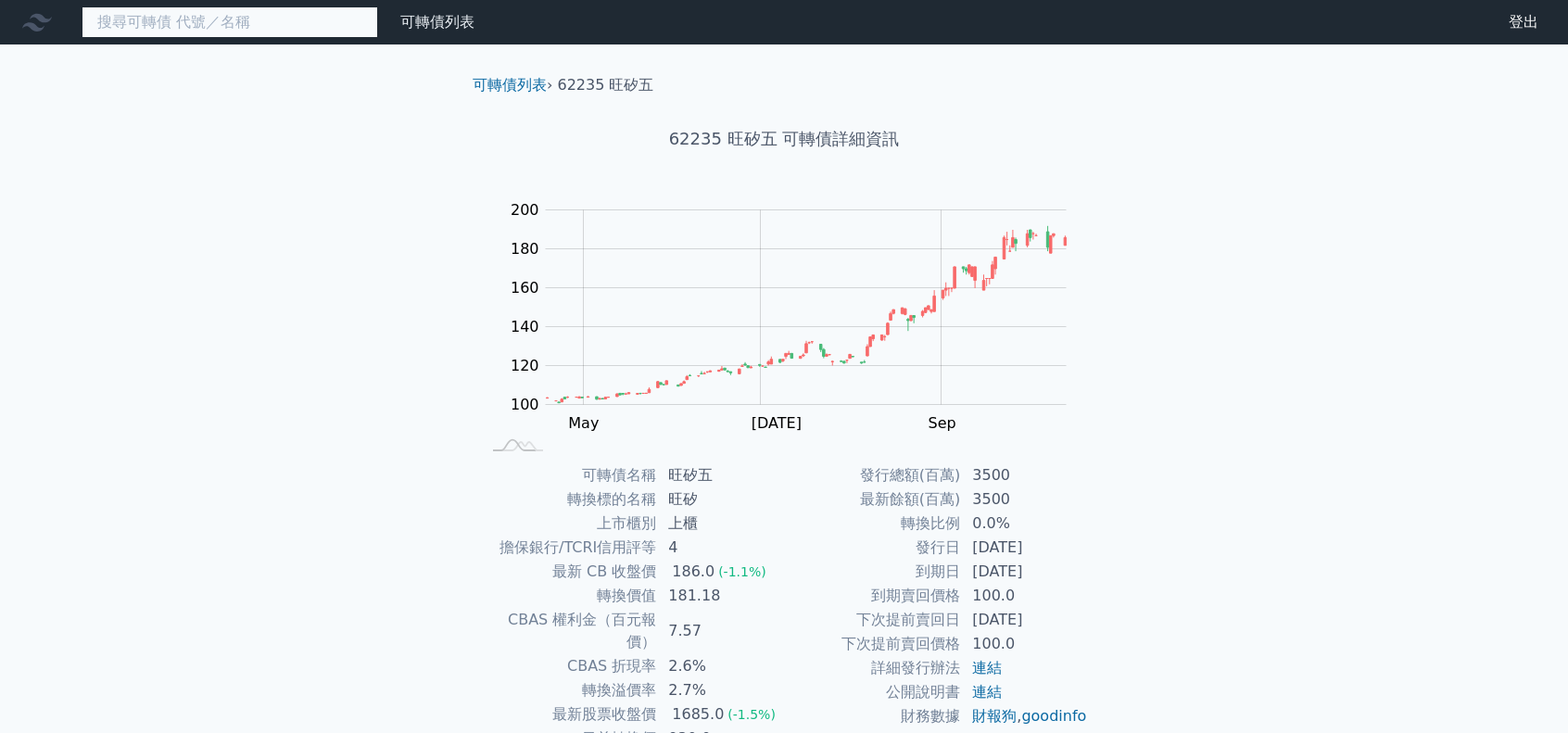
click at [235, 24] on input at bounding box center [230, 22] width 297 height 32
paste input "昇陽半導體二"
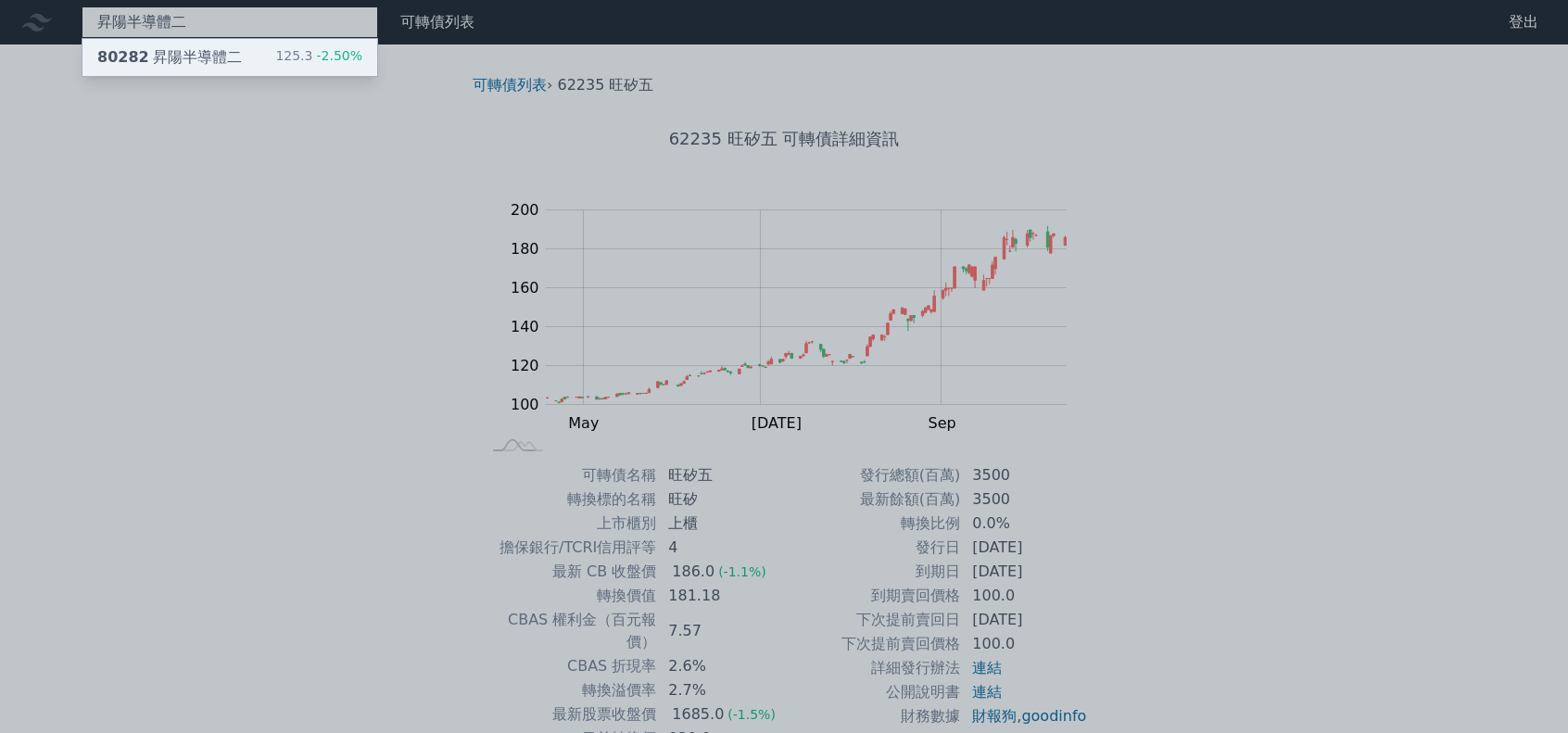
type input "昇陽半導體二"
click at [226, 55] on div "80282 昇陽半導體二" at bounding box center [170, 57] width 145 height 22
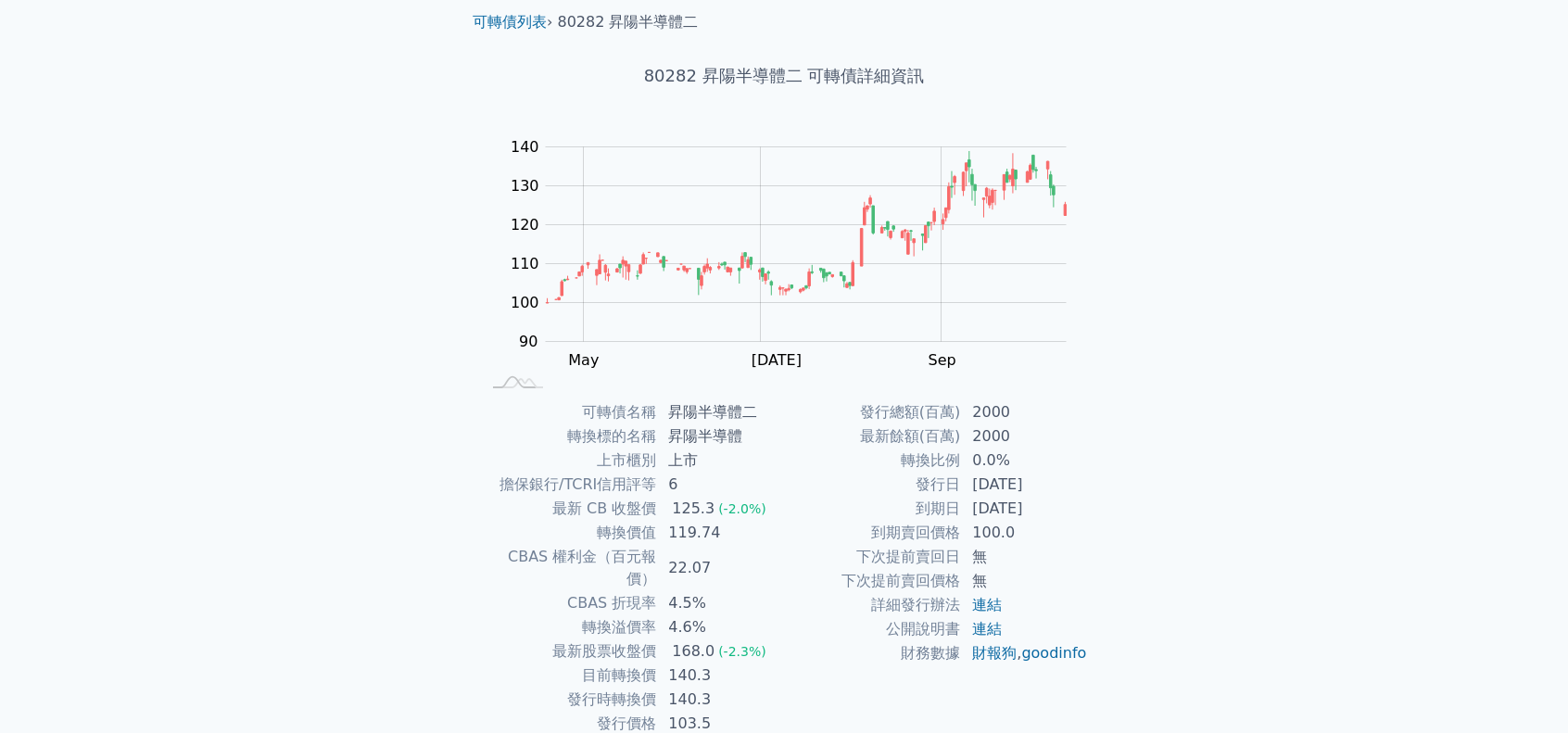
scroll to position [92, 0]
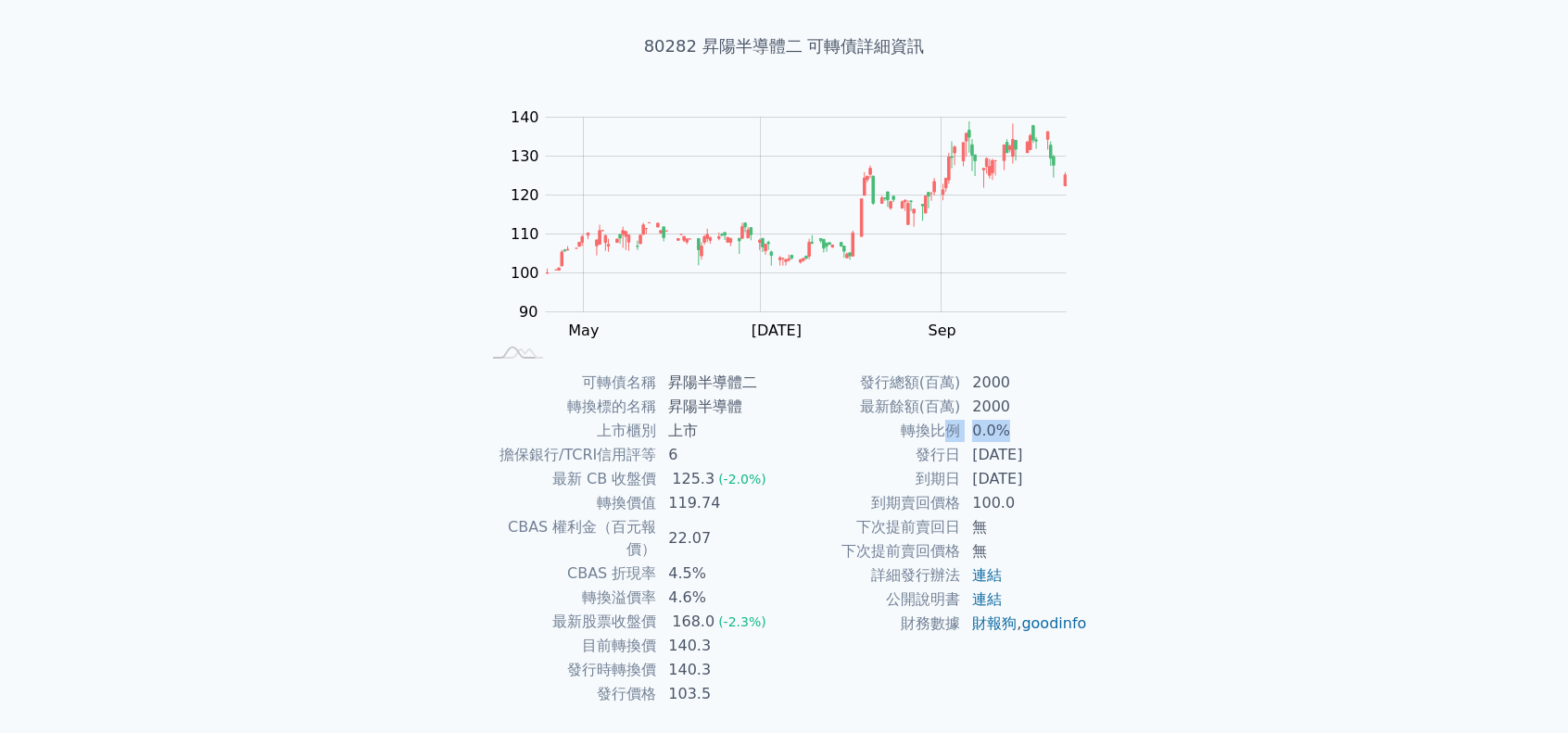
drag, startPoint x: 950, startPoint y: 436, endPoint x: 1008, endPoint y: 431, distance: 58.2
click at [1008, 431] on tr "轉換比例 0.0%" at bounding box center [936, 431] width 304 height 24
click at [1008, 431] on td "0.0%" at bounding box center [1024, 431] width 127 height 24
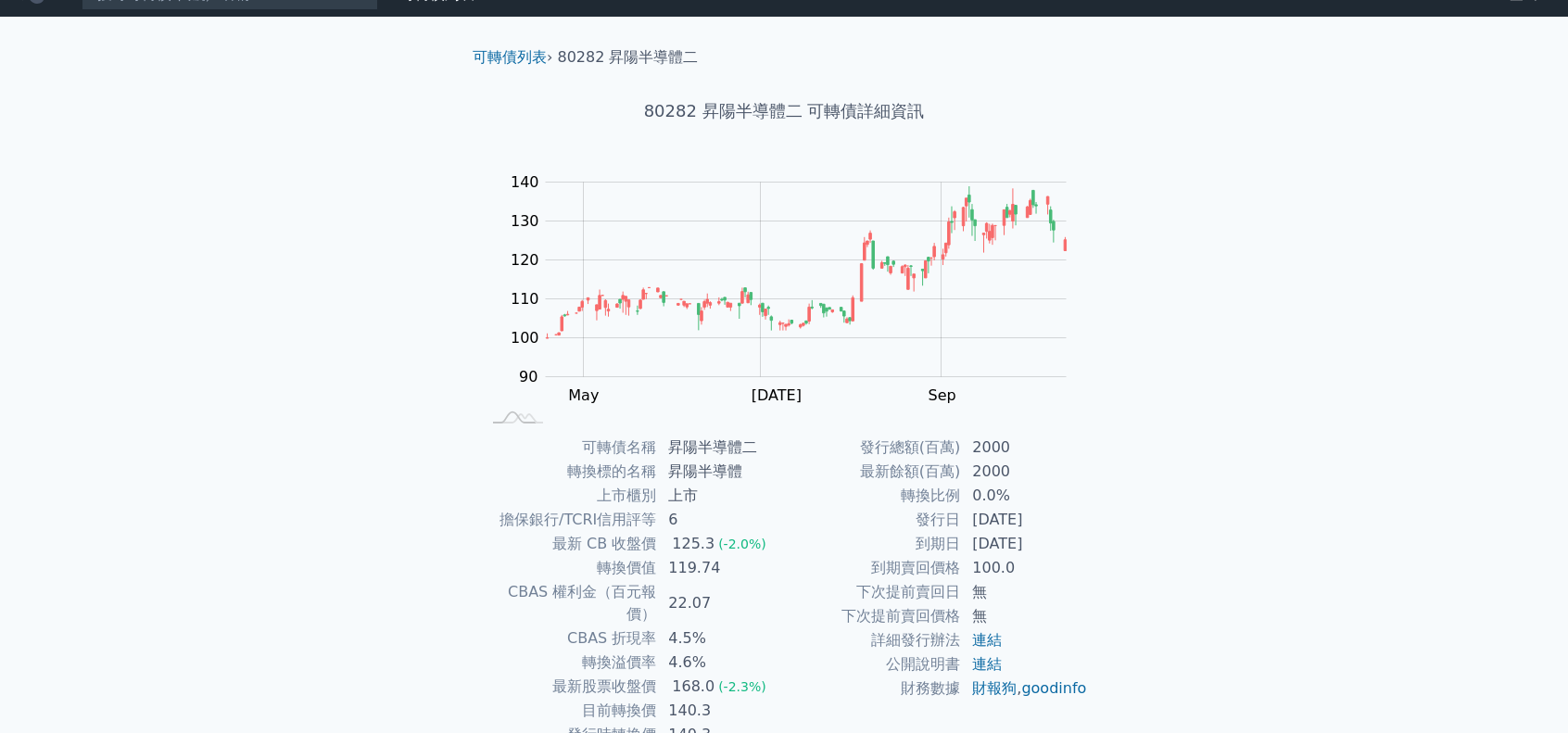
scroll to position [0, 0]
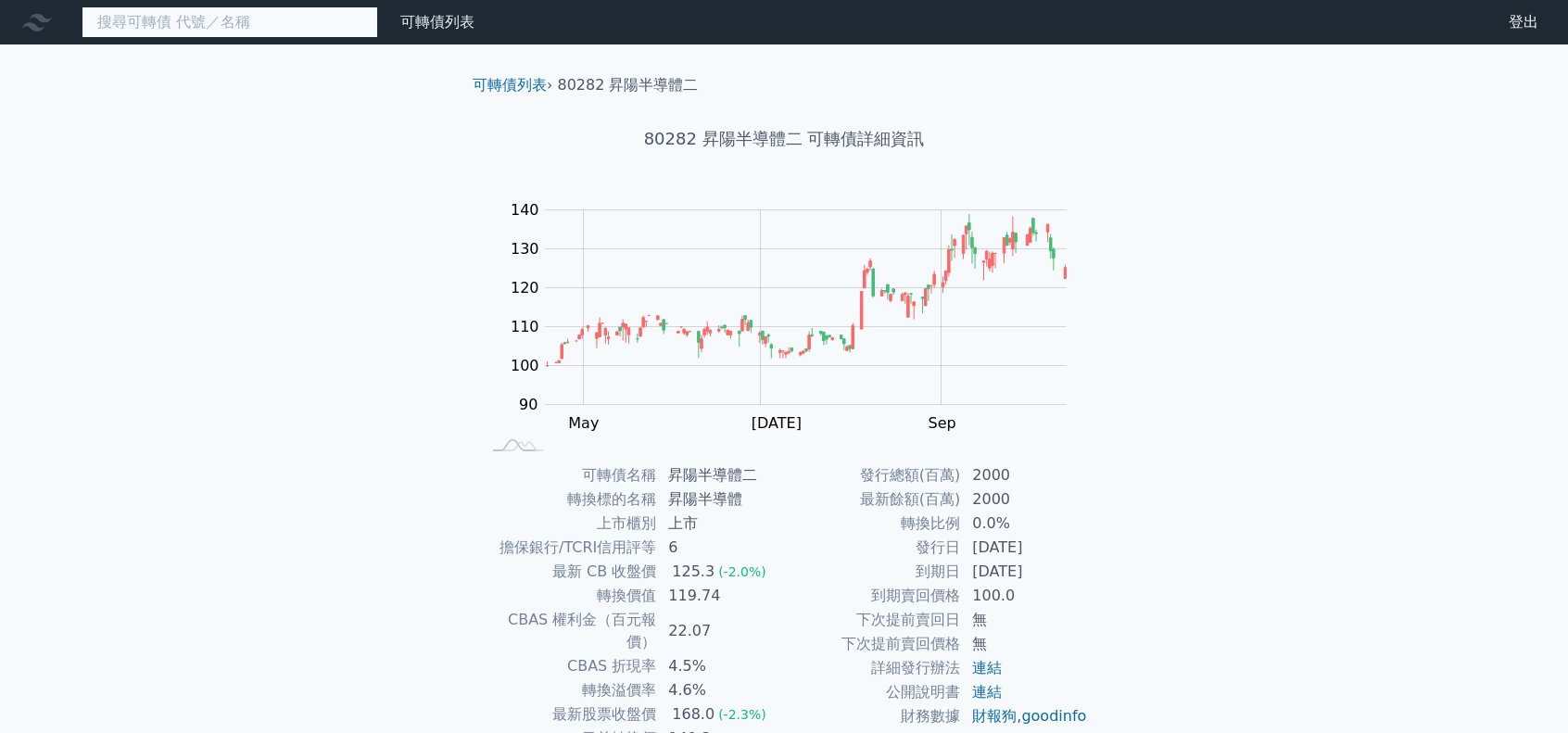
drag, startPoint x: 224, startPoint y: 9, endPoint x: 165, endPoint y: 8, distance: 59.0
click at [165, 8] on input at bounding box center [230, 22] width 297 height 32
paste input "台光電六"
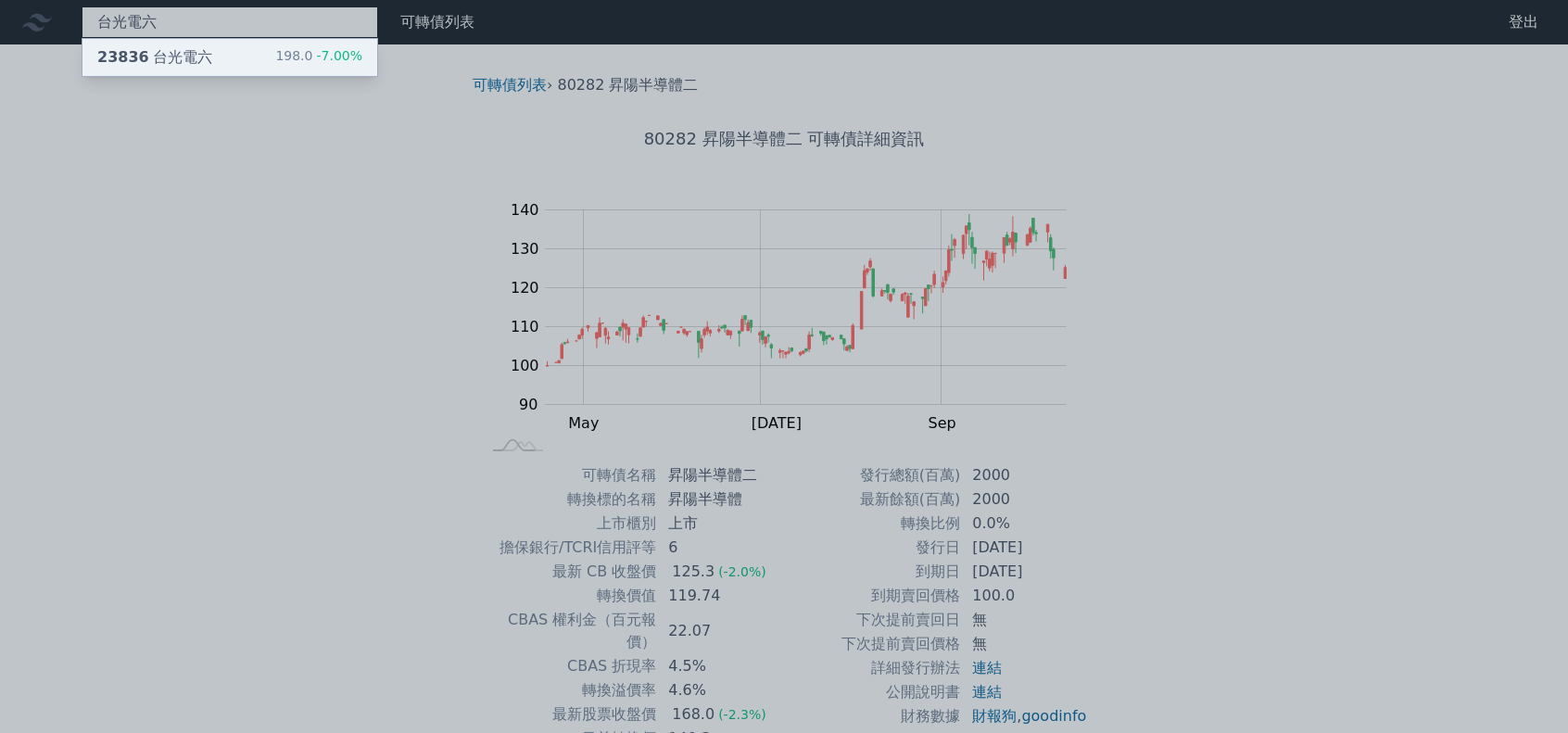
type input "台光電六"
click at [194, 48] on div "23836 台光電六" at bounding box center [154, 57] width 115 height 22
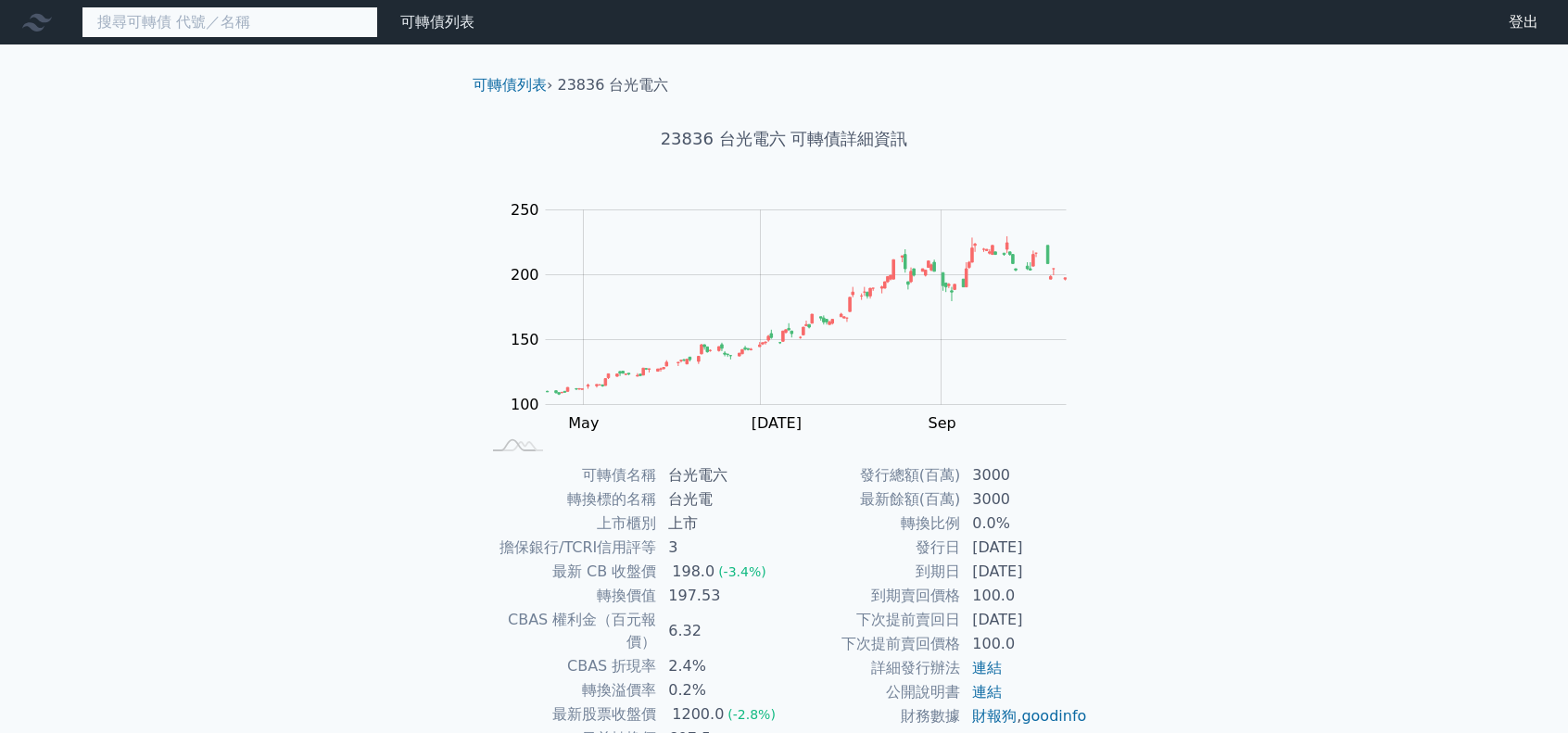
click at [155, 15] on input at bounding box center [230, 22] width 297 height 32
paste input "晶豪科一"
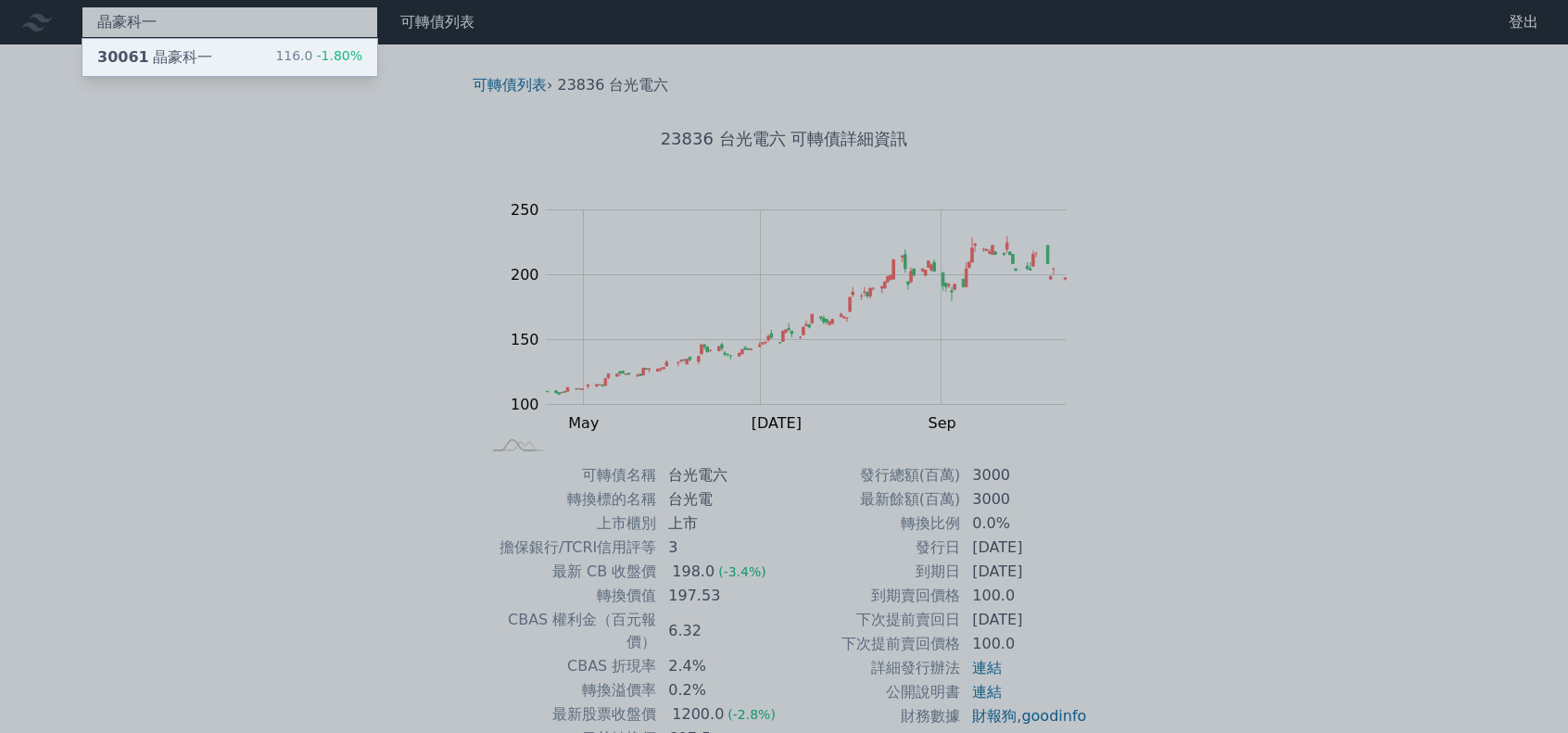
type input "晶豪科一"
click at [194, 65] on div "30061 晶豪科一" at bounding box center [154, 57] width 115 height 22
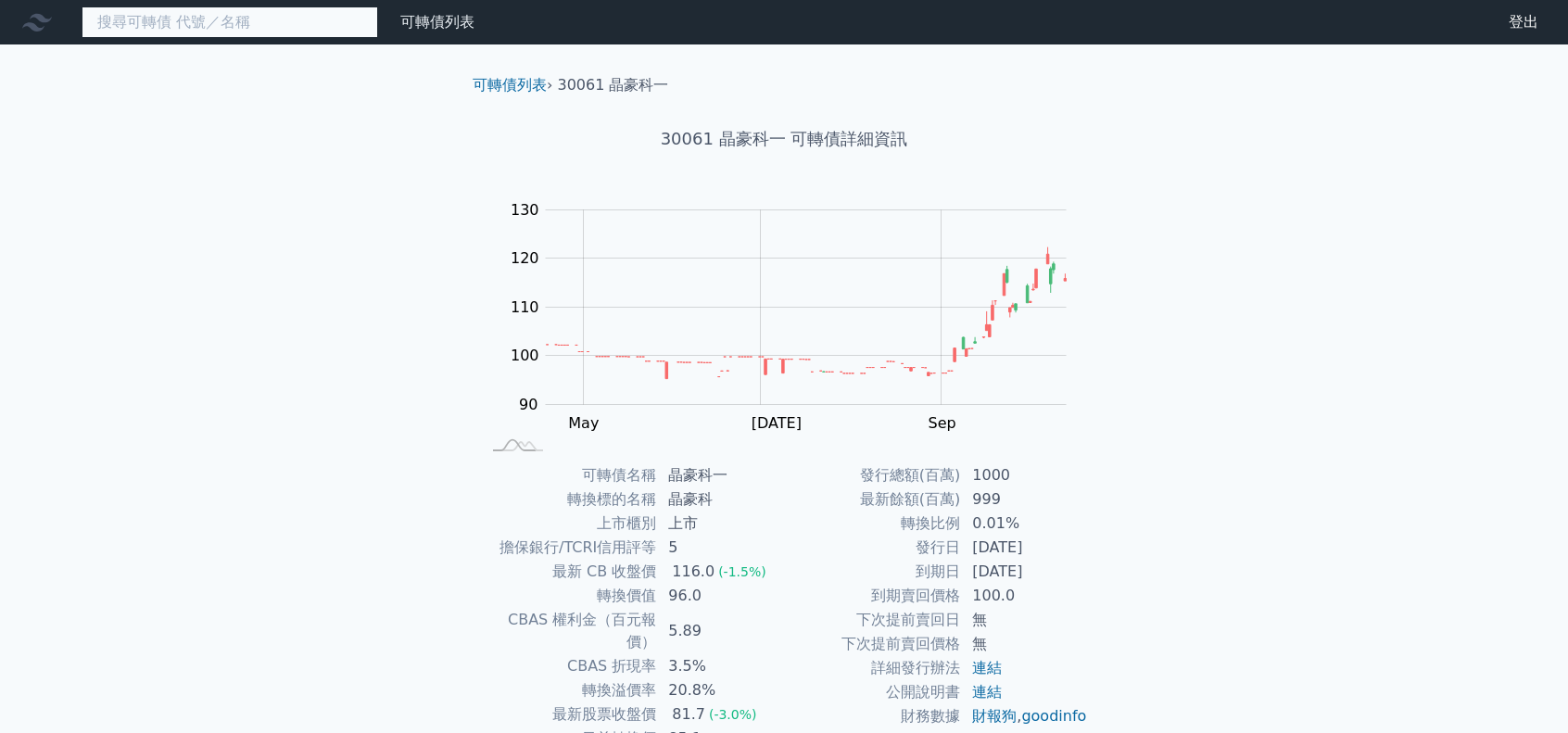
click at [252, 18] on input at bounding box center [230, 22] width 297 height 32
paste input "晶心科一"
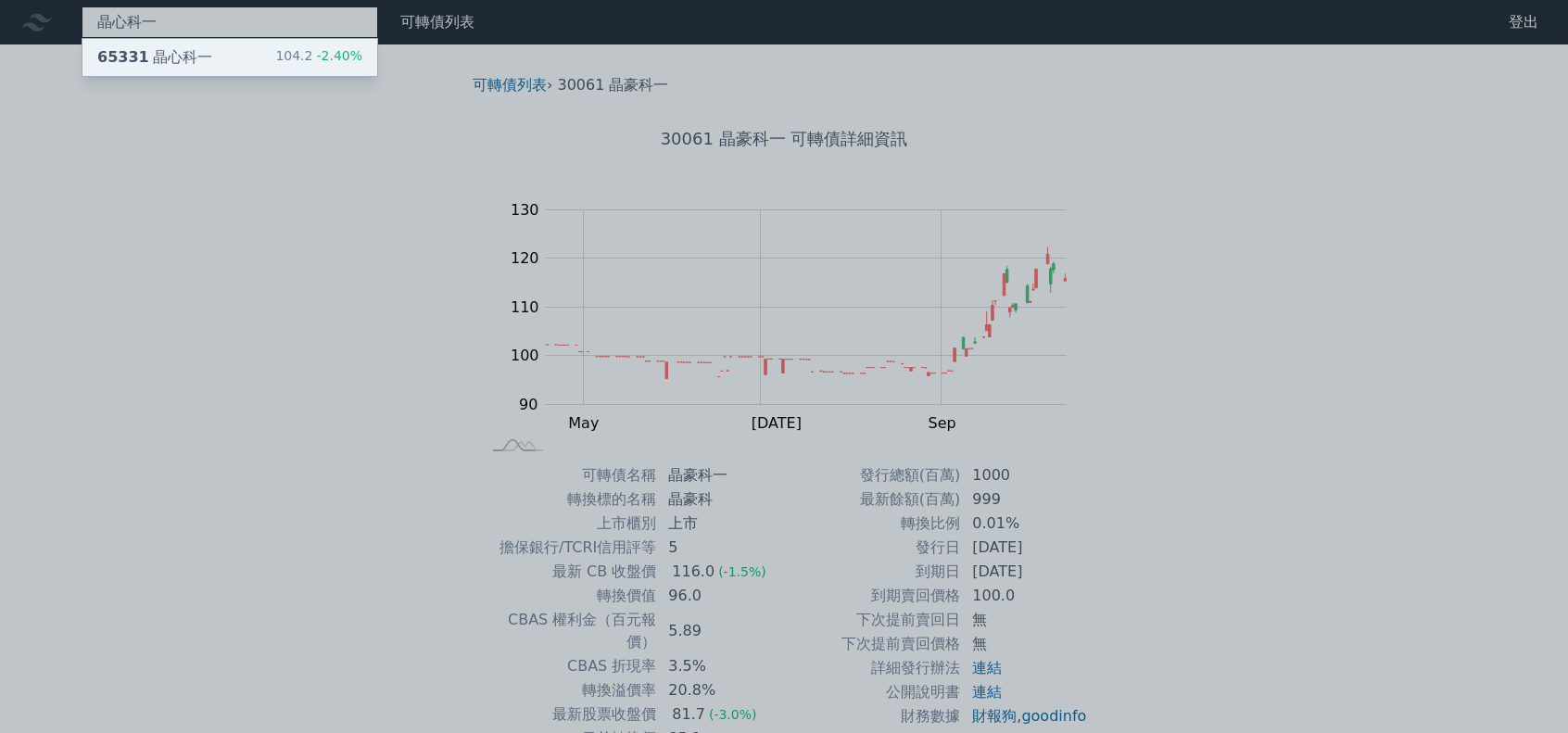
type input "晶心科一"
click at [226, 62] on div "65331 晶心科一 104.2 -2.40%" at bounding box center [230, 57] width 295 height 37
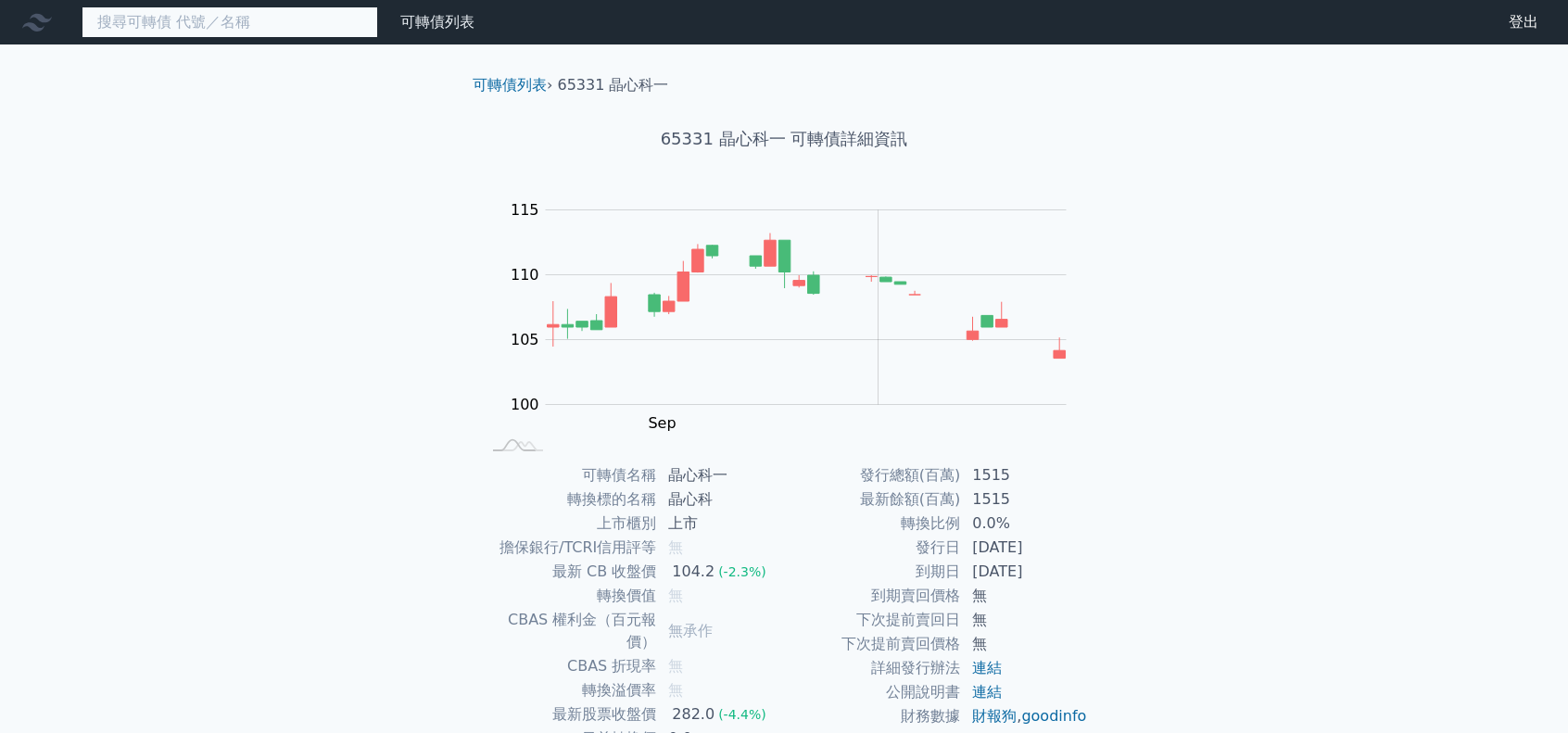
click at [320, 27] on input at bounding box center [230, 22] width 297 height 32
paste input "[PERSON_NAME]"
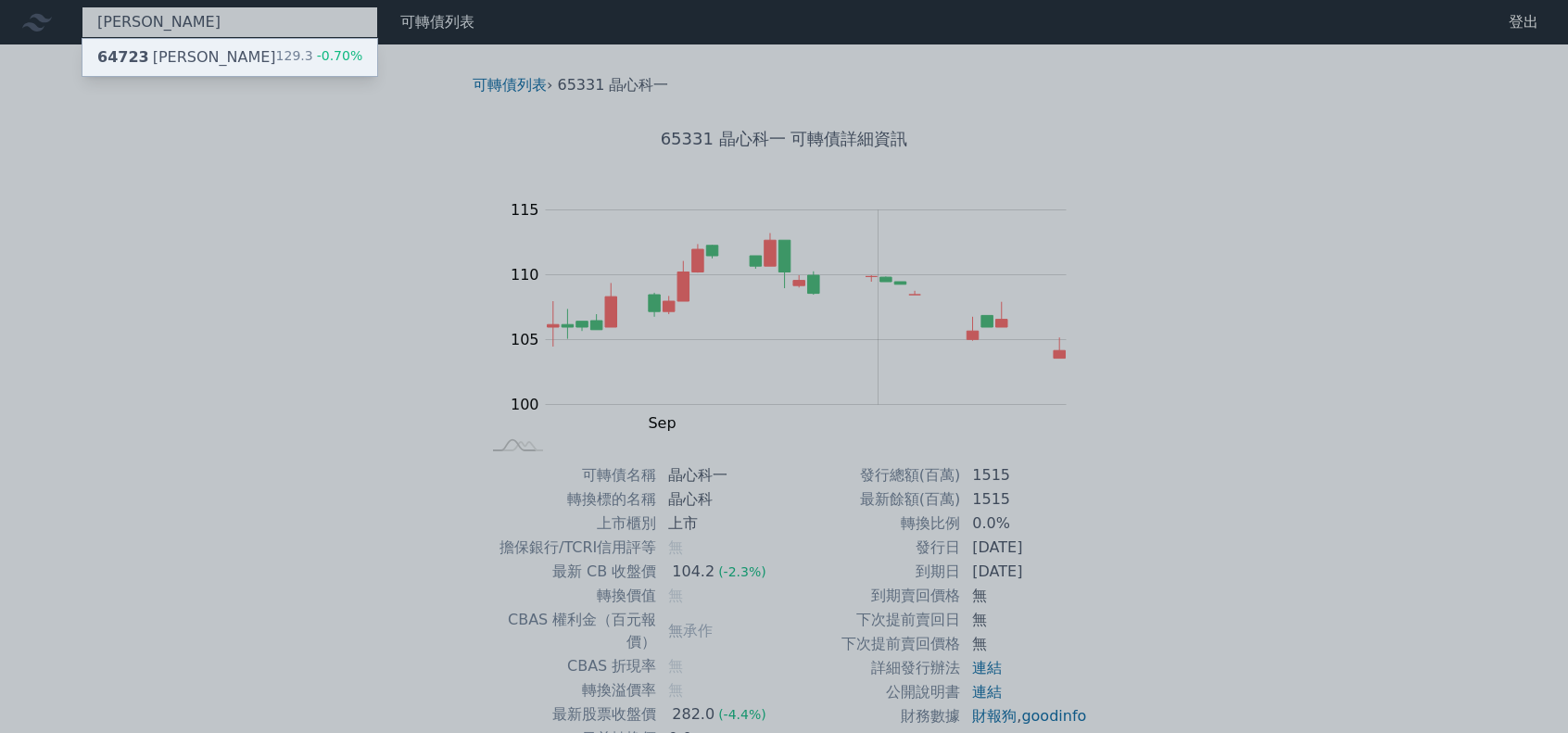
type input "[PERSON_NAME]"
click at [287, 65] on div "129.3 -0.70%" at bounding box center [320, 57] width 87 height 22
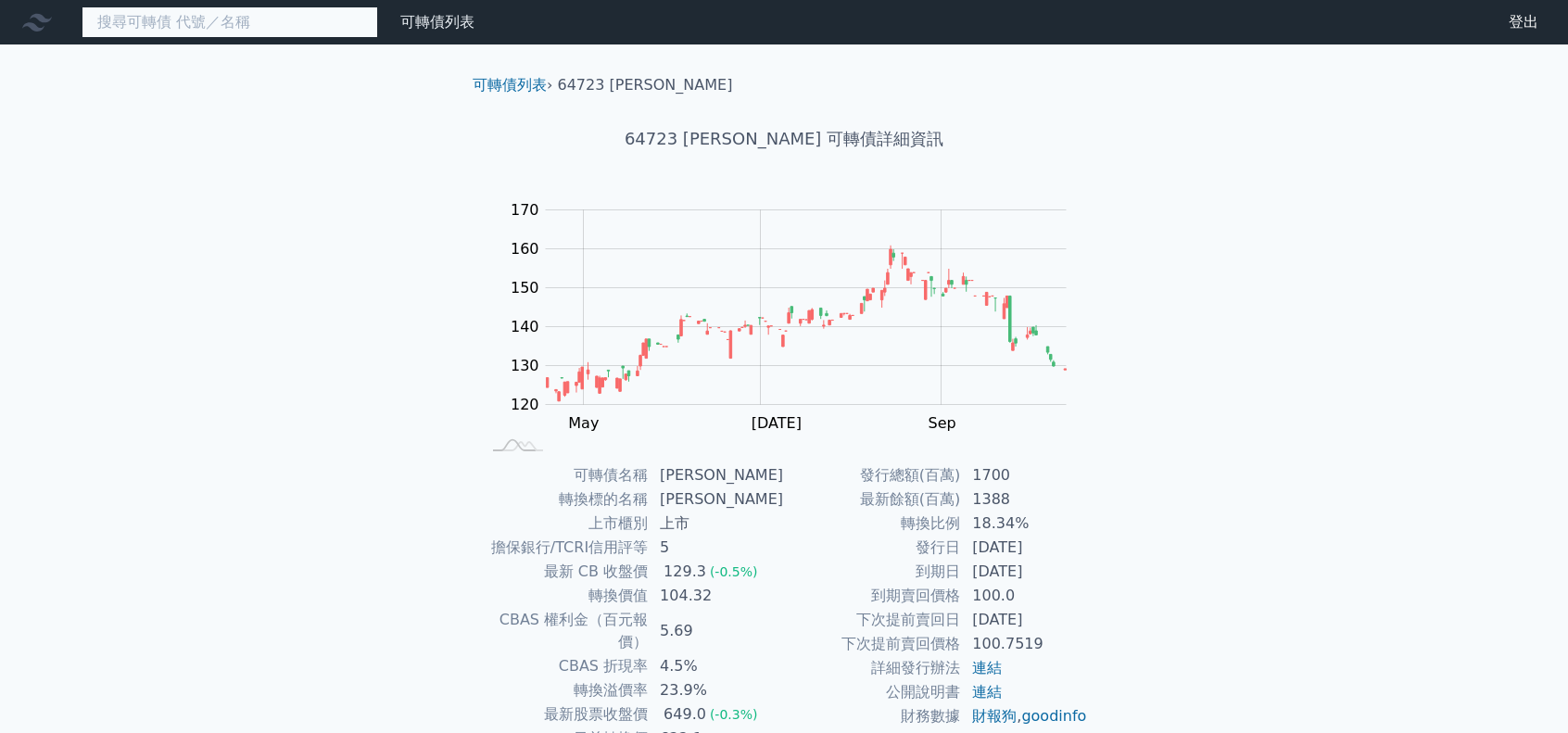
click at [255, 24] on input at bounding box center [230, 22] width 297 height 32
paste input "高技一"
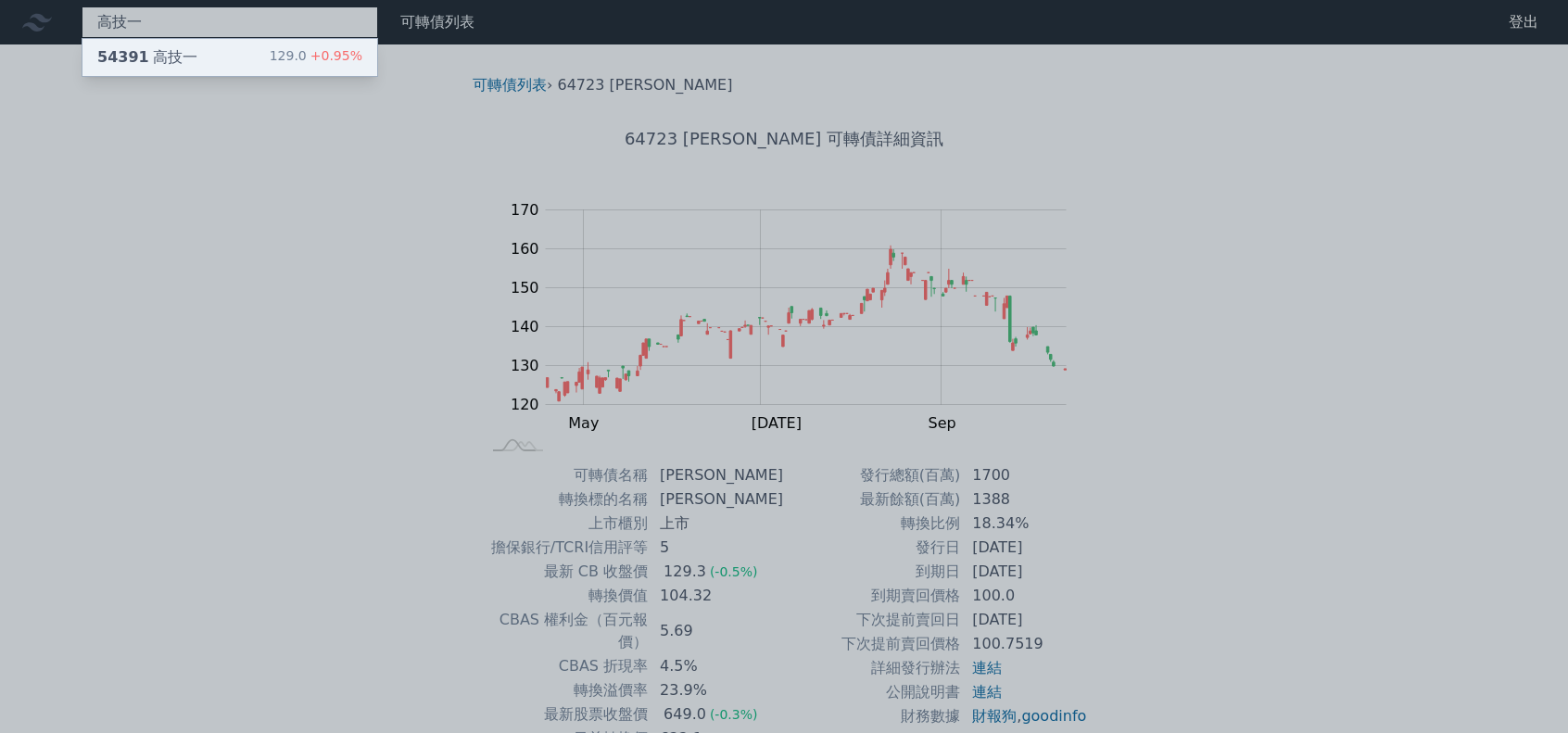
type input "高技一"
click at [248, 65] on div "54391 高技一 129.0 +0.95%" at bounding box center [230, 57] width 295 height 37
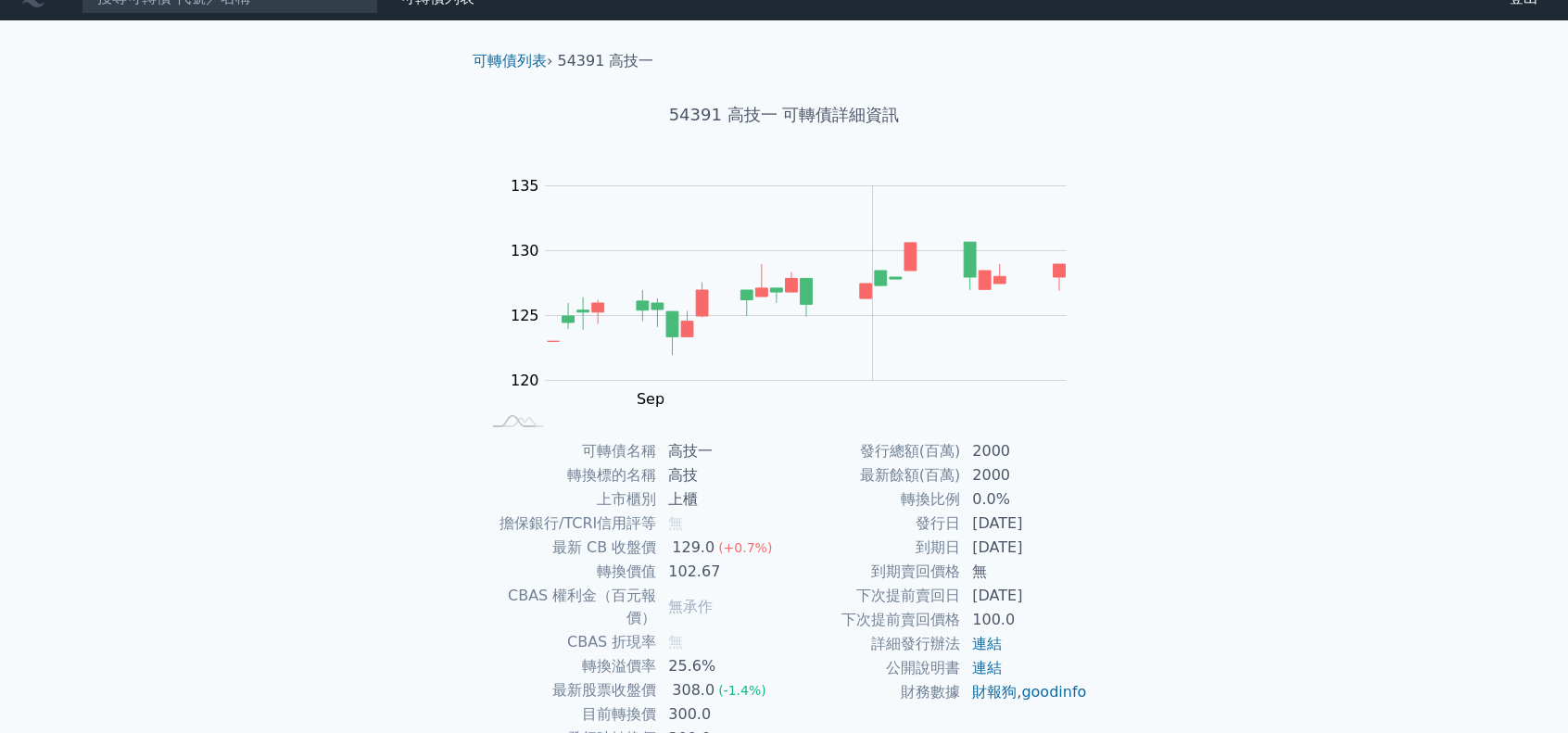
scroll to position [92, 0]
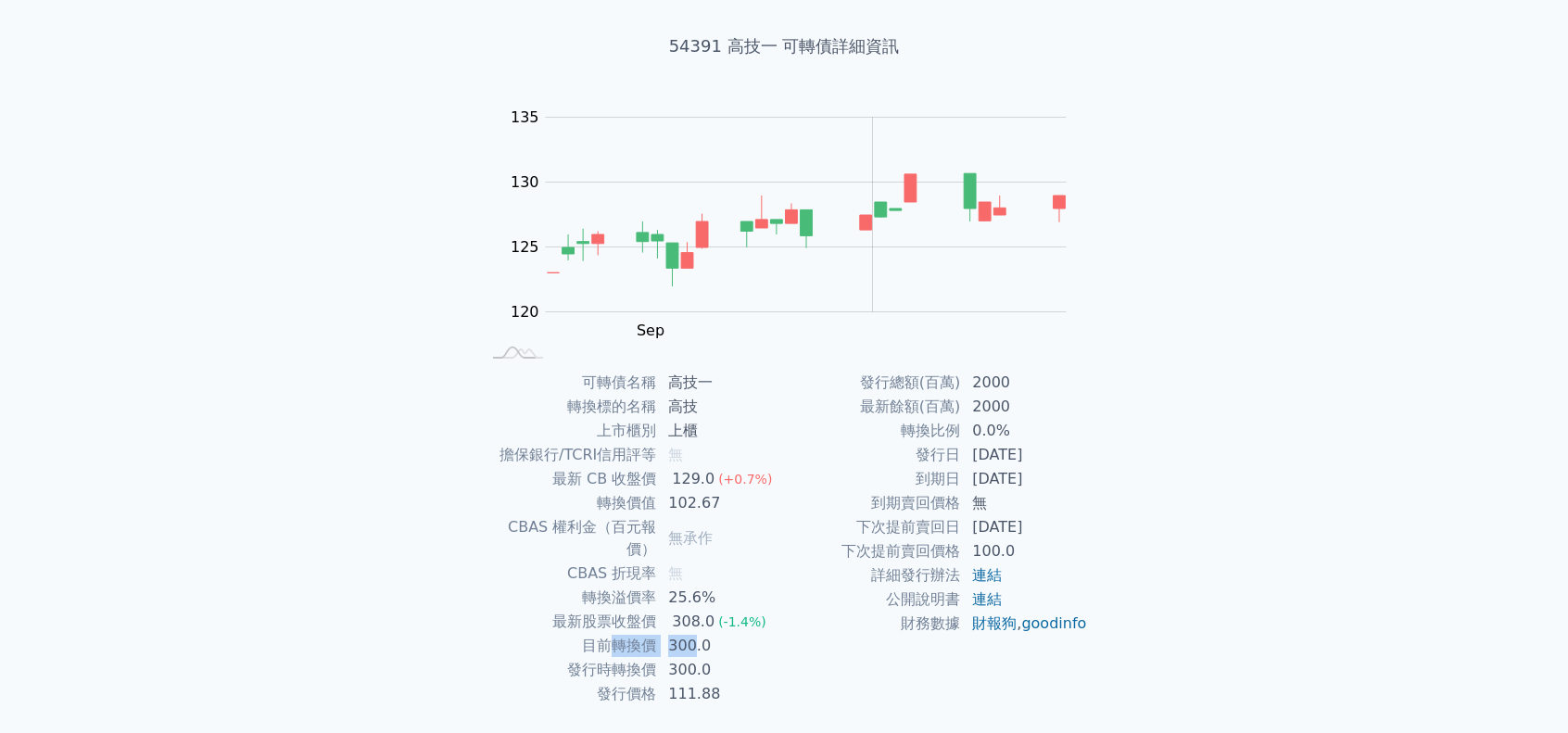
drag, startPoint x: 614, startPoint y: 623, endPoint x: 691, endPoint y: 623, distance: 77.0
click at [691, 634] on tr "目前轉換價 300.0" at bounding box center [631, 645] width 304 height 24
drag, startPoint x: 601, startPoint y: 594, endPoint x: 694, endPoint y: 593, distance: 93.0
click at [694, 610] on tr "最新股票收盤價 308.0 (-1.4%)" at bounding box center [631, 621] width 304 height 24
click at [710, 634] on td "300.0" at bounding box center [721, 645] width 127 height 24
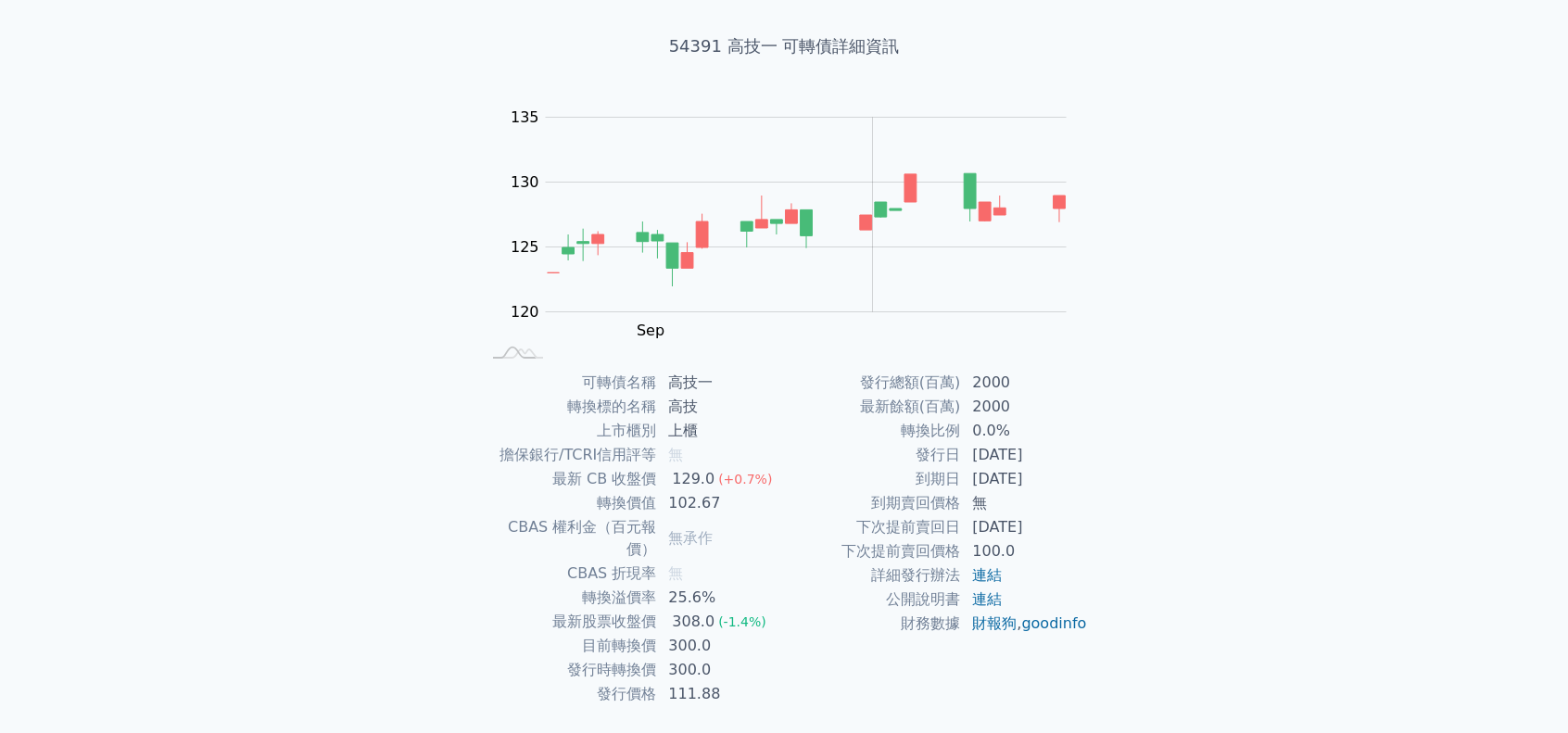
click at [718, 615] on span "(-1.4%)" at bounding box center [742, 621] width 48 height 14
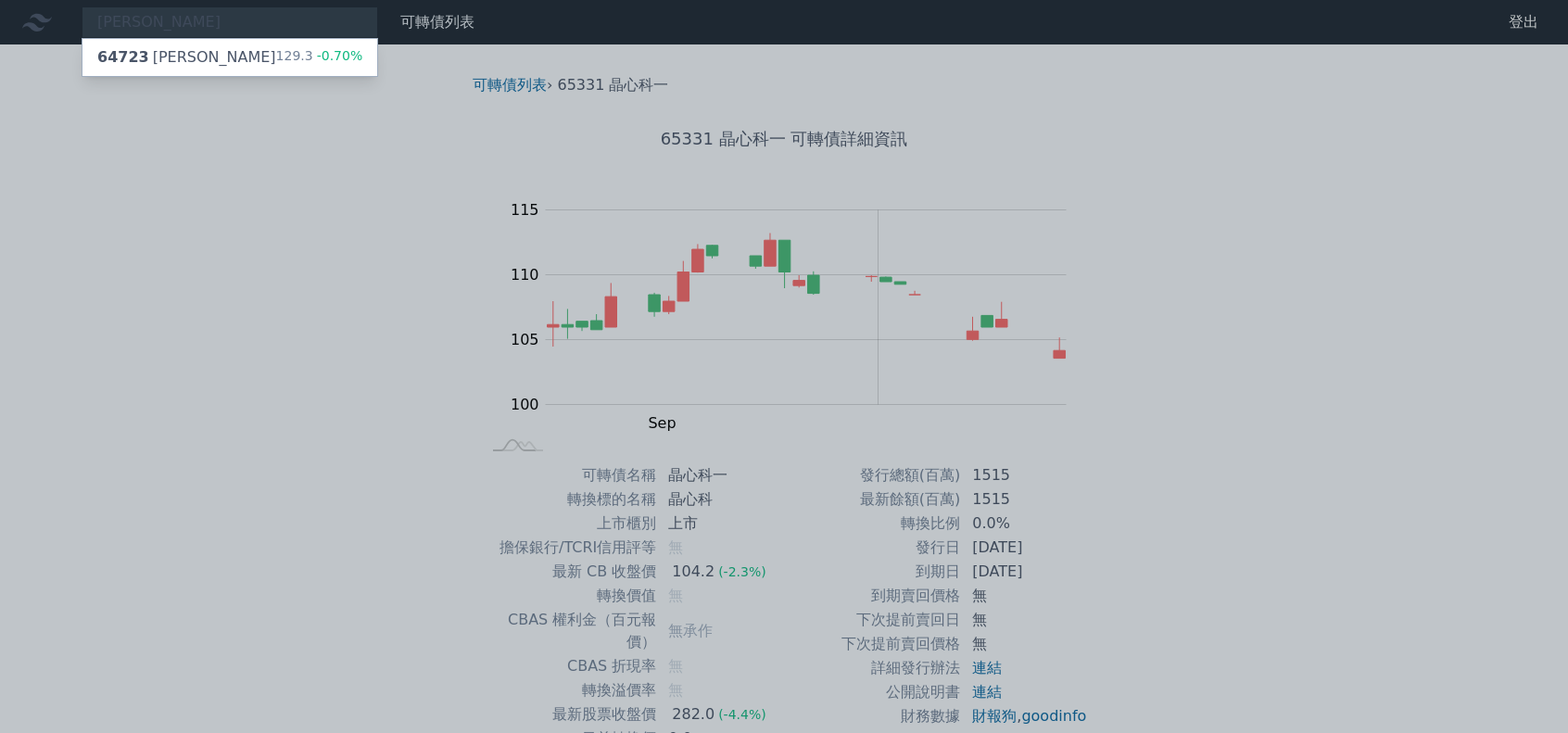
click at [237, 29] on div at bounding box center [784, 366] width 1568 height 733
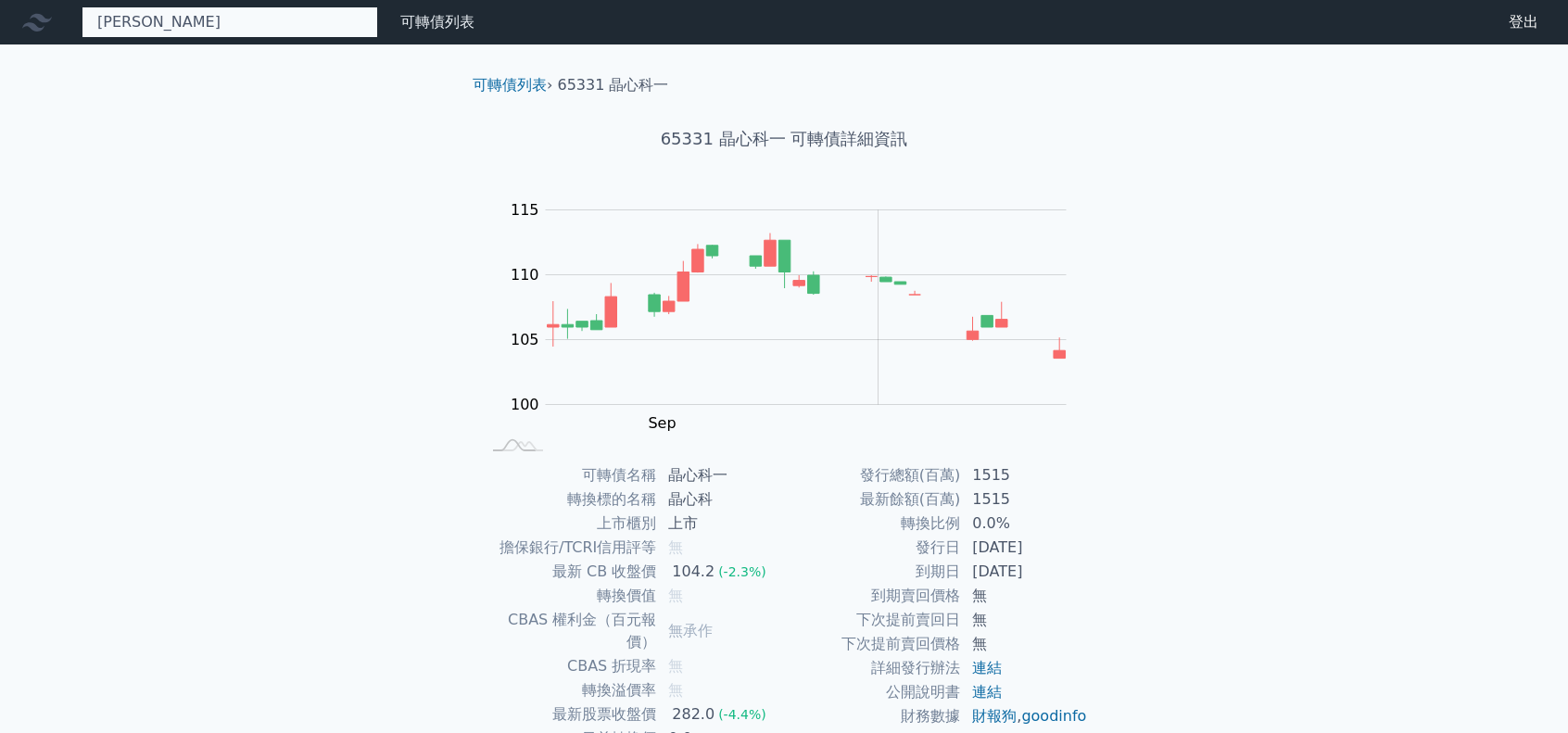
click at [232, 15] on div "[PERSON_NAME] 64723 保瑞三 129.3 -0.70%" at bounding box center [230, 22] width 297 height 32
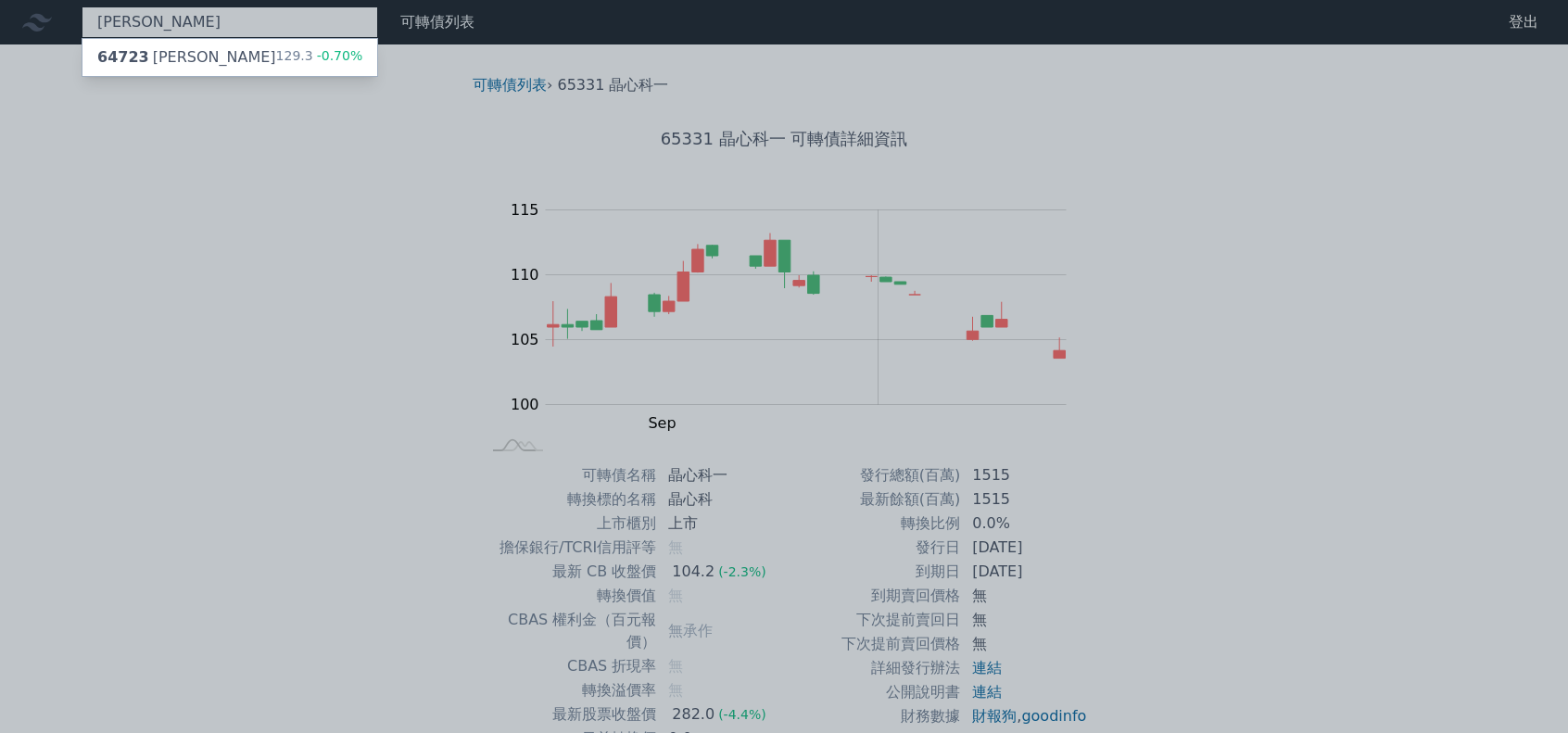
paste input "臺慶科一"
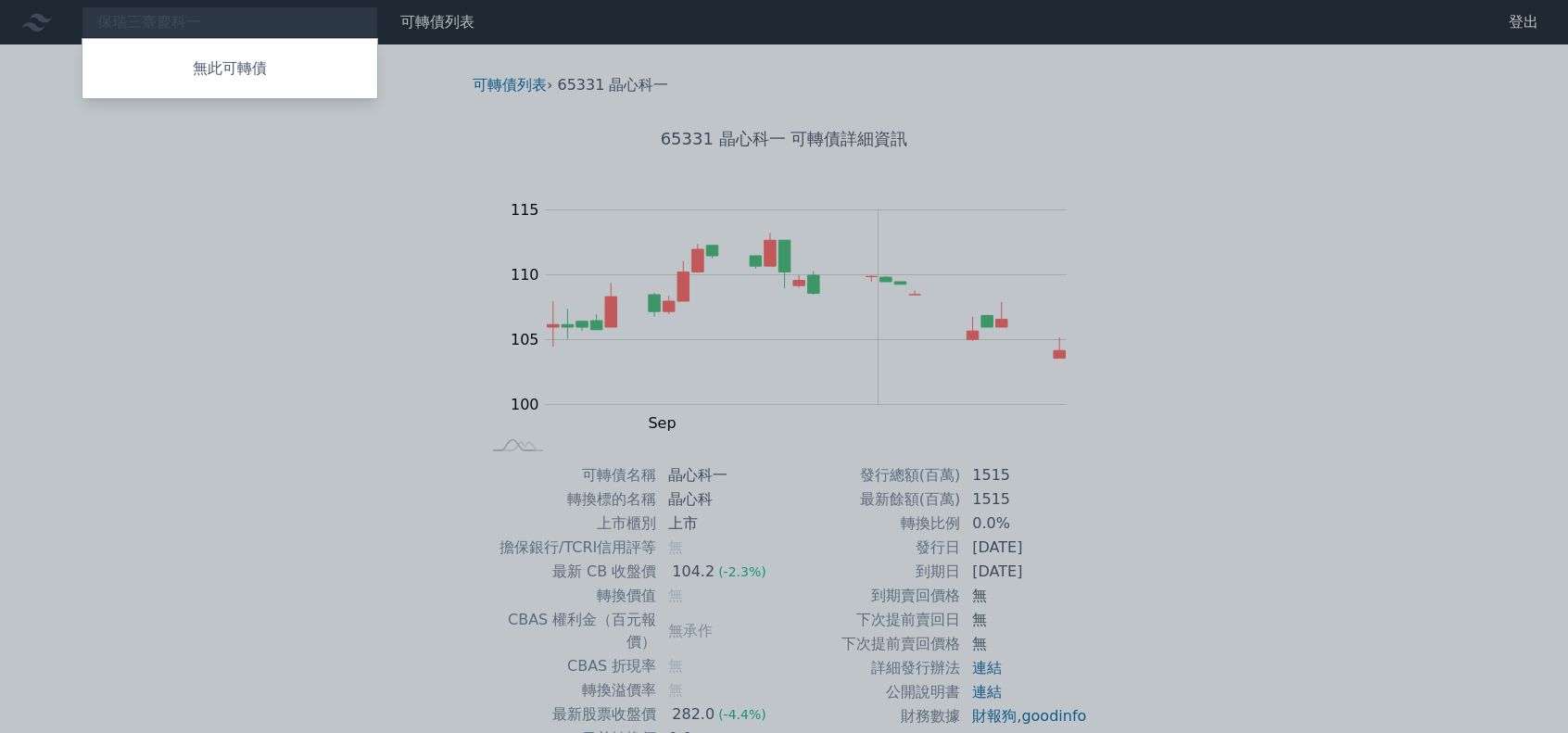
drag, startPoint x: 229, startPoint y: 18, endPoint x: 87, endPoint y: 27, distance: 142.3
click at [85, 27] on div at bounding box center [784, 366] width 1568 height 733
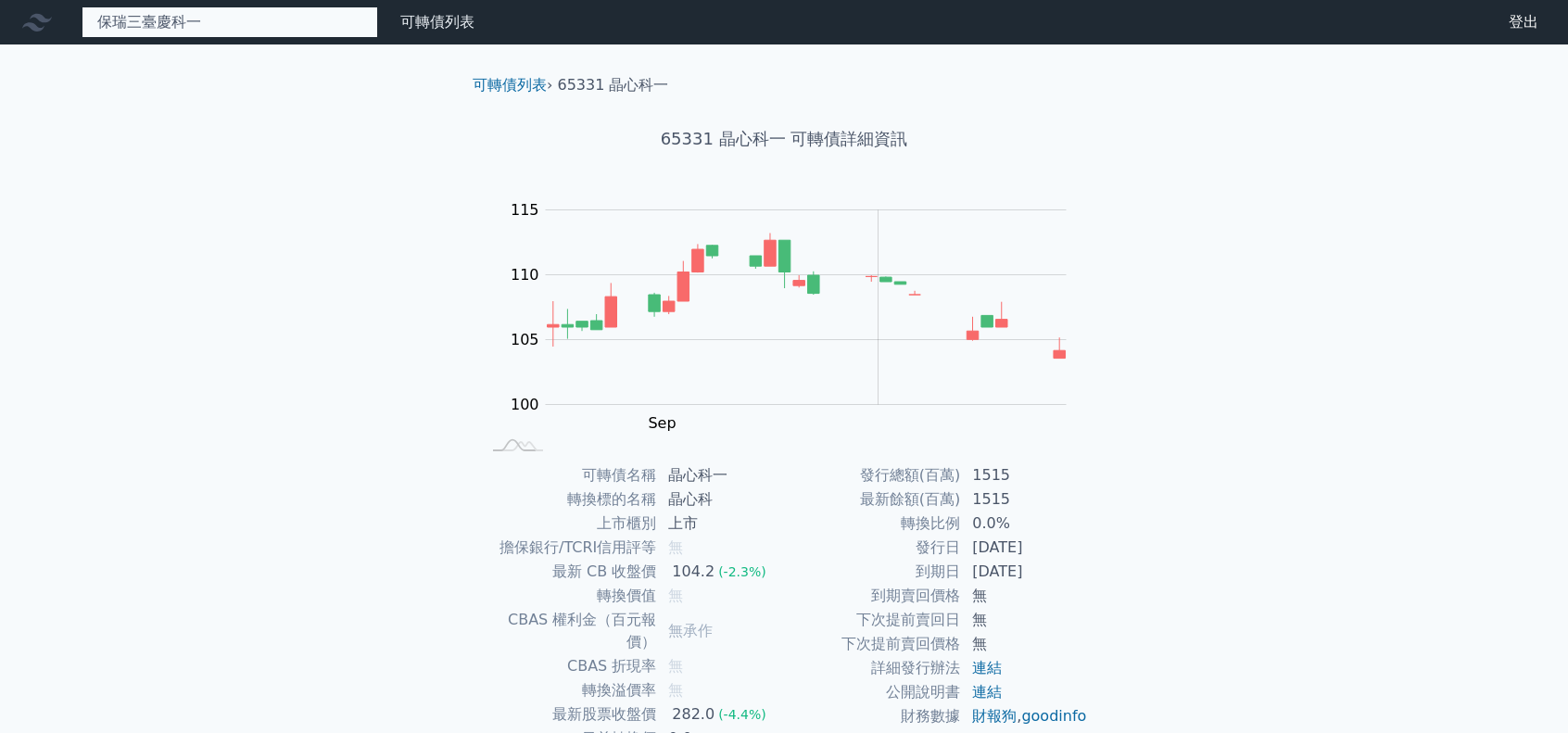
click at [167, 13] on div "保瑞三臺慶科一 無此可轉債" at bounding box center [230, 22] width 297 height 32
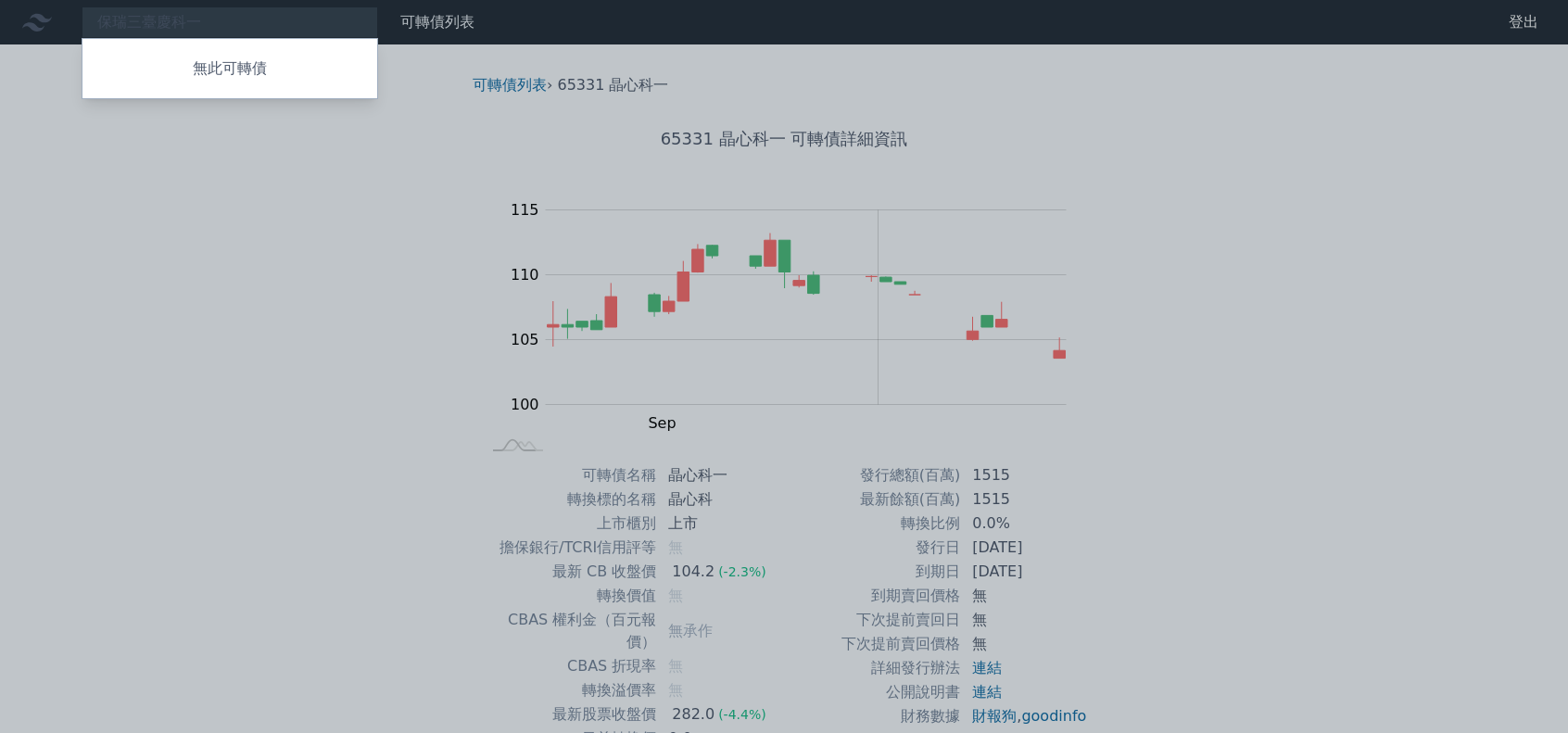
click at [222, 23] on div at bounding box center [784, 366] width 1568 height 733
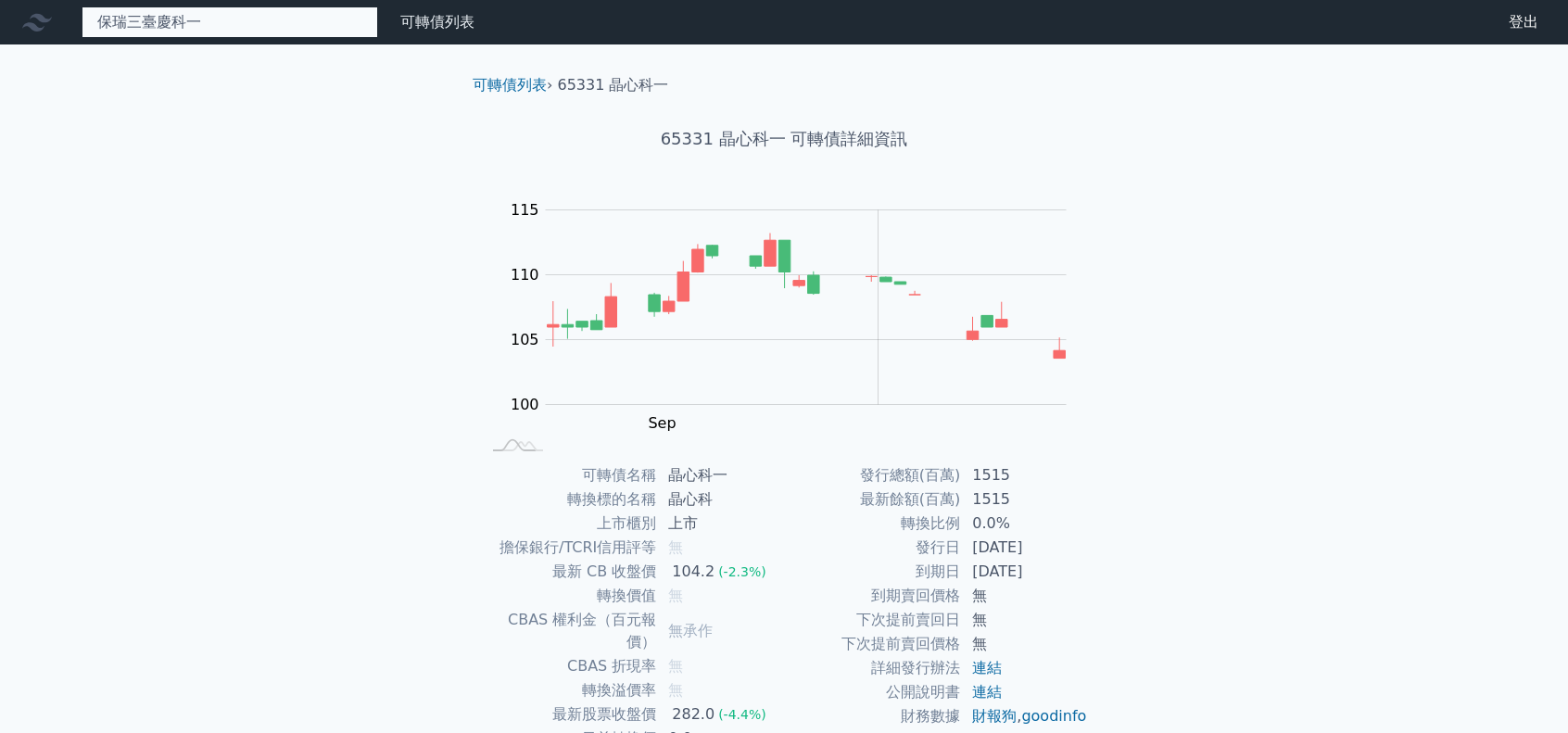
click at [222, 20] on div "保瑞三臺慶科一 無此可轉債" at bounding box center [230, 22] width 297 height 32
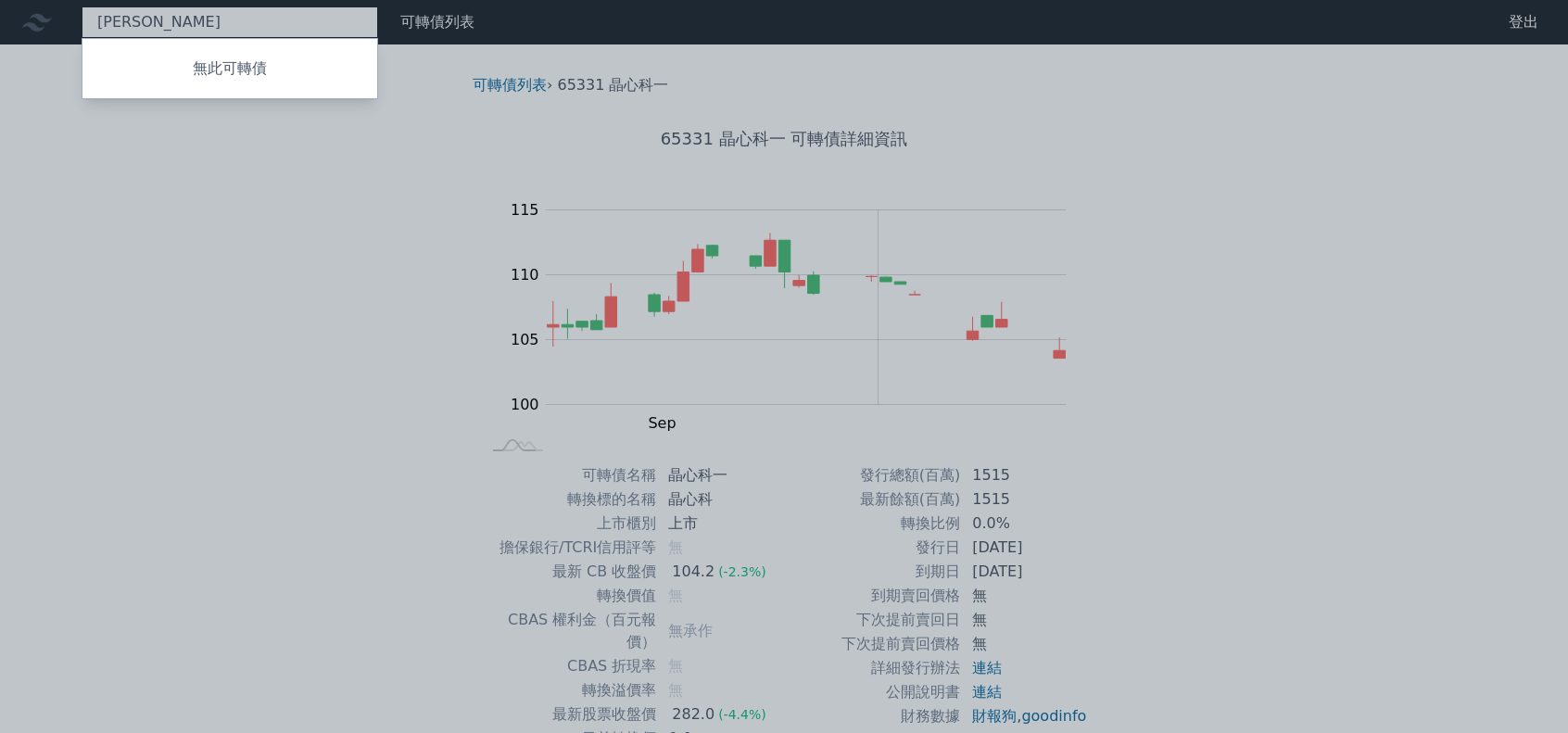
type input "保"
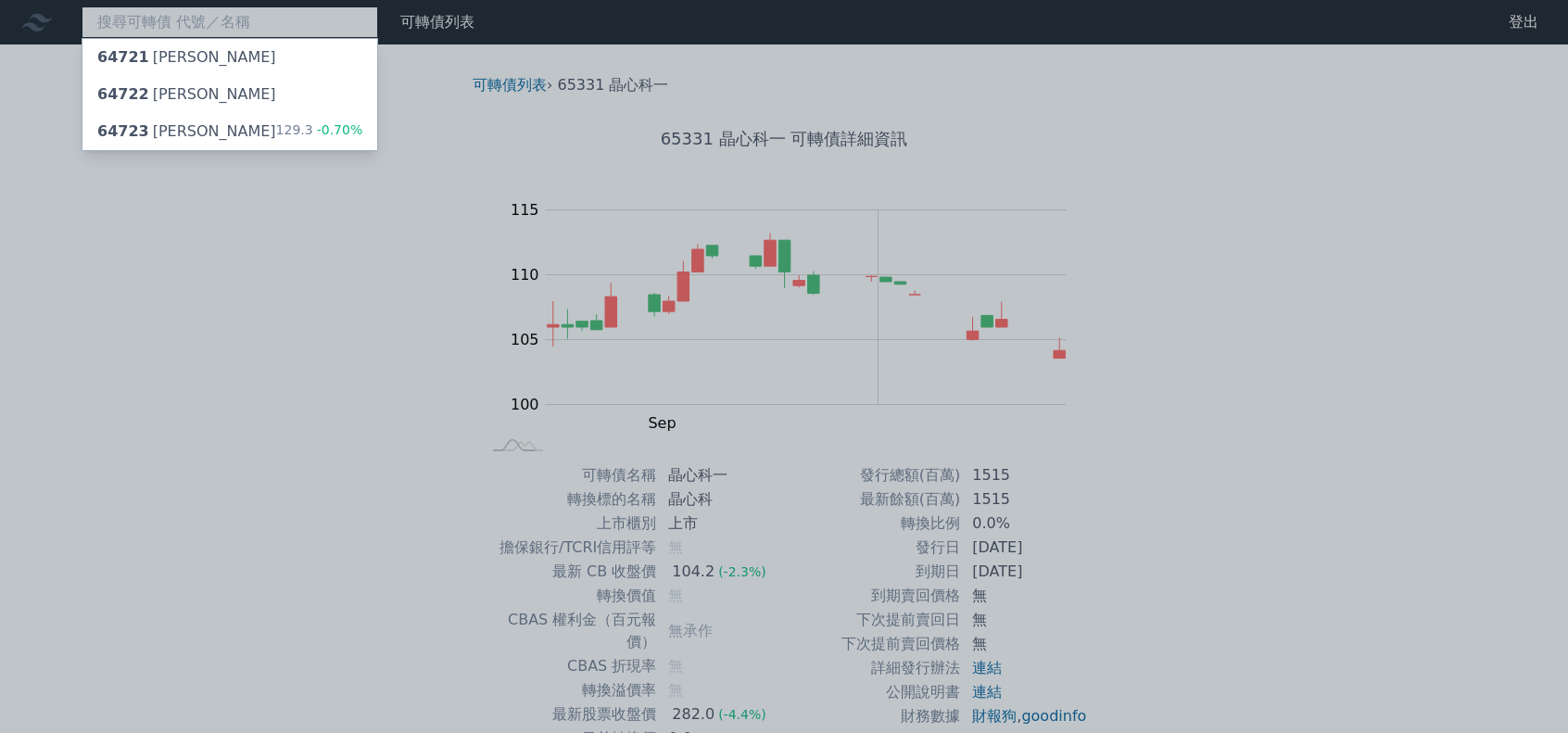
paste input "臺慶科一"
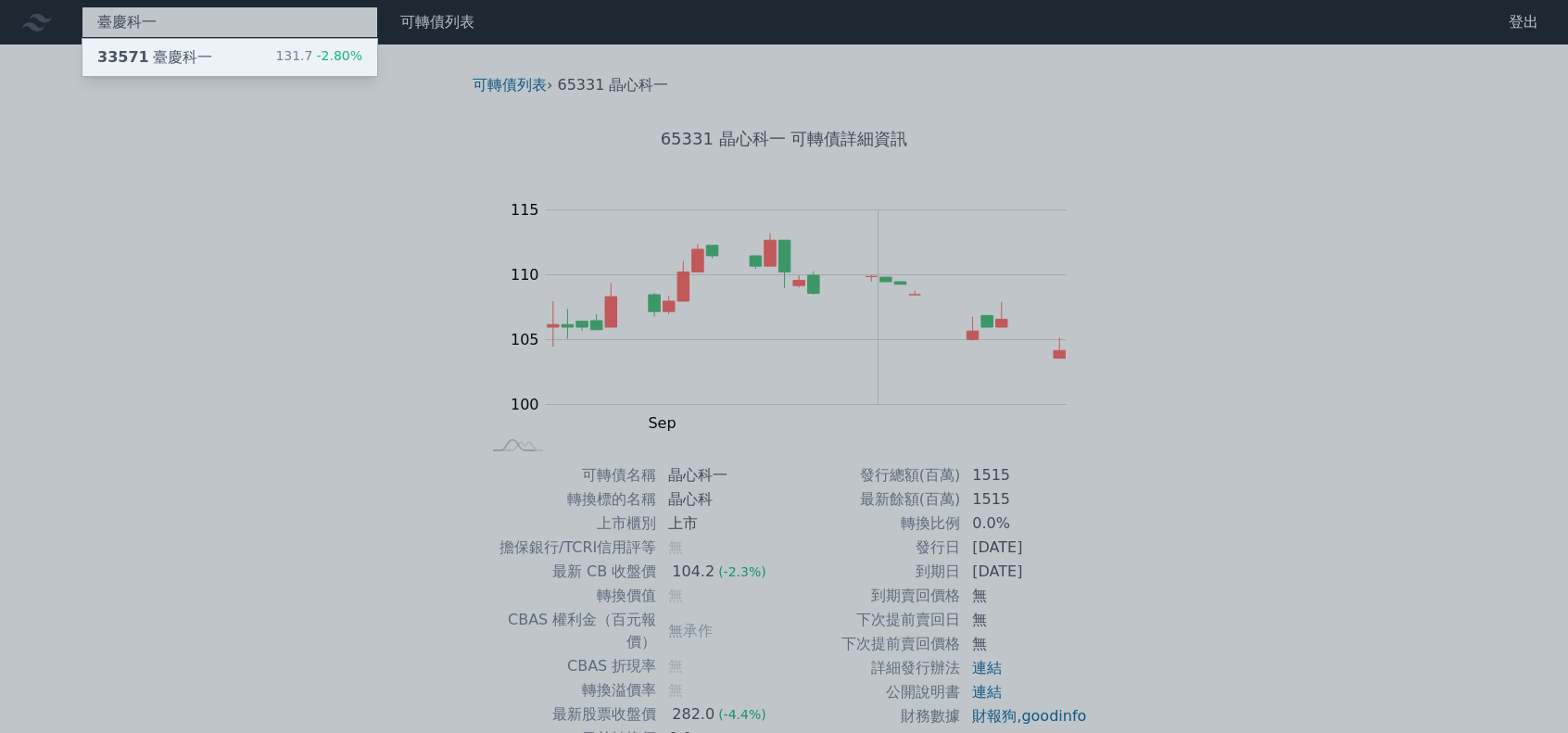
type input "臺慶科一"
click at [184, 64] on div "33571 臺慶科一" at bounding box center [154, 57] width 115 height 22
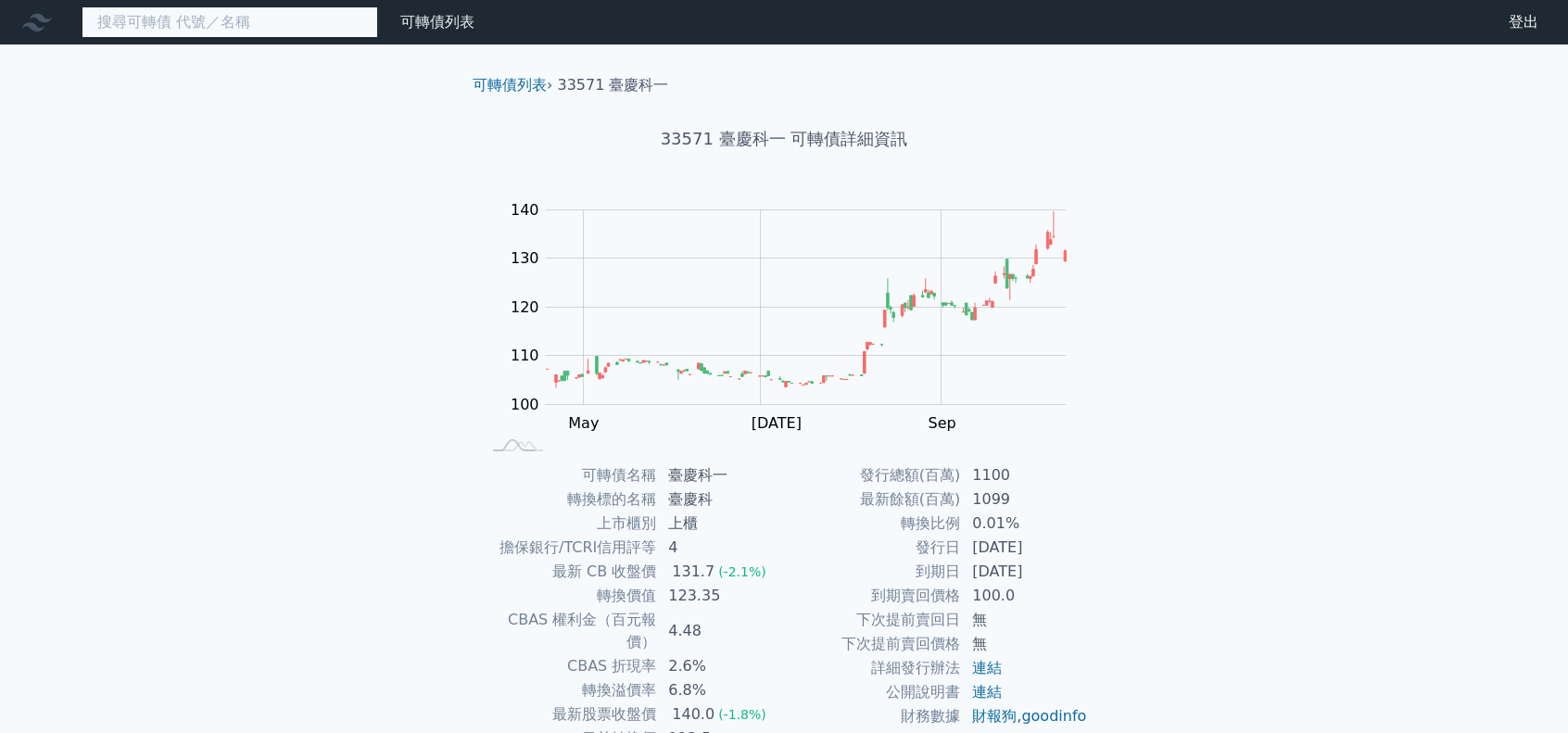
click at [173, 7] on input at bounding box center [230, 22] width 297 height 32
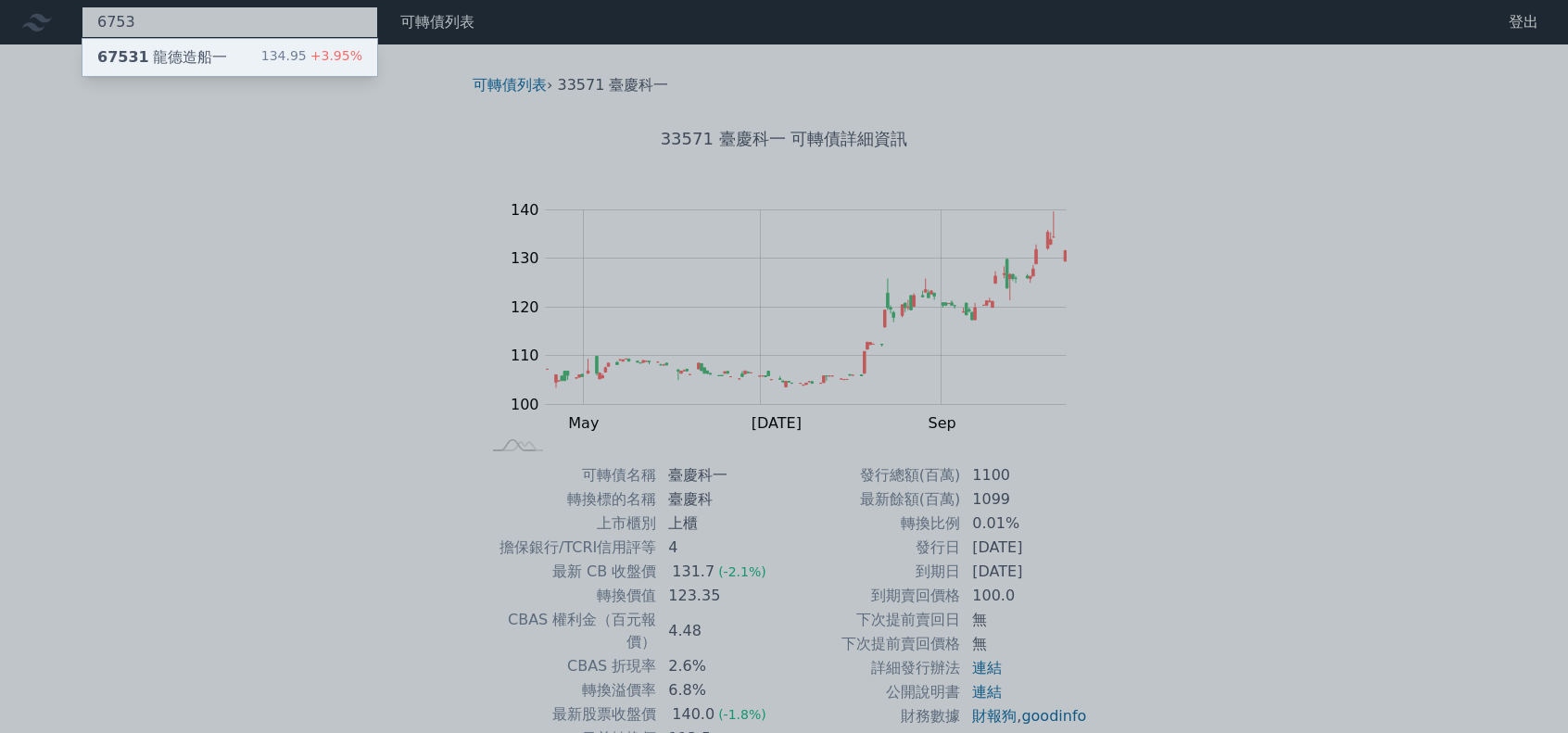
type input "6753"
click at [195, 62] on div "67531 龍德造船一" at bounding box center [162, 57] width 130 height 22
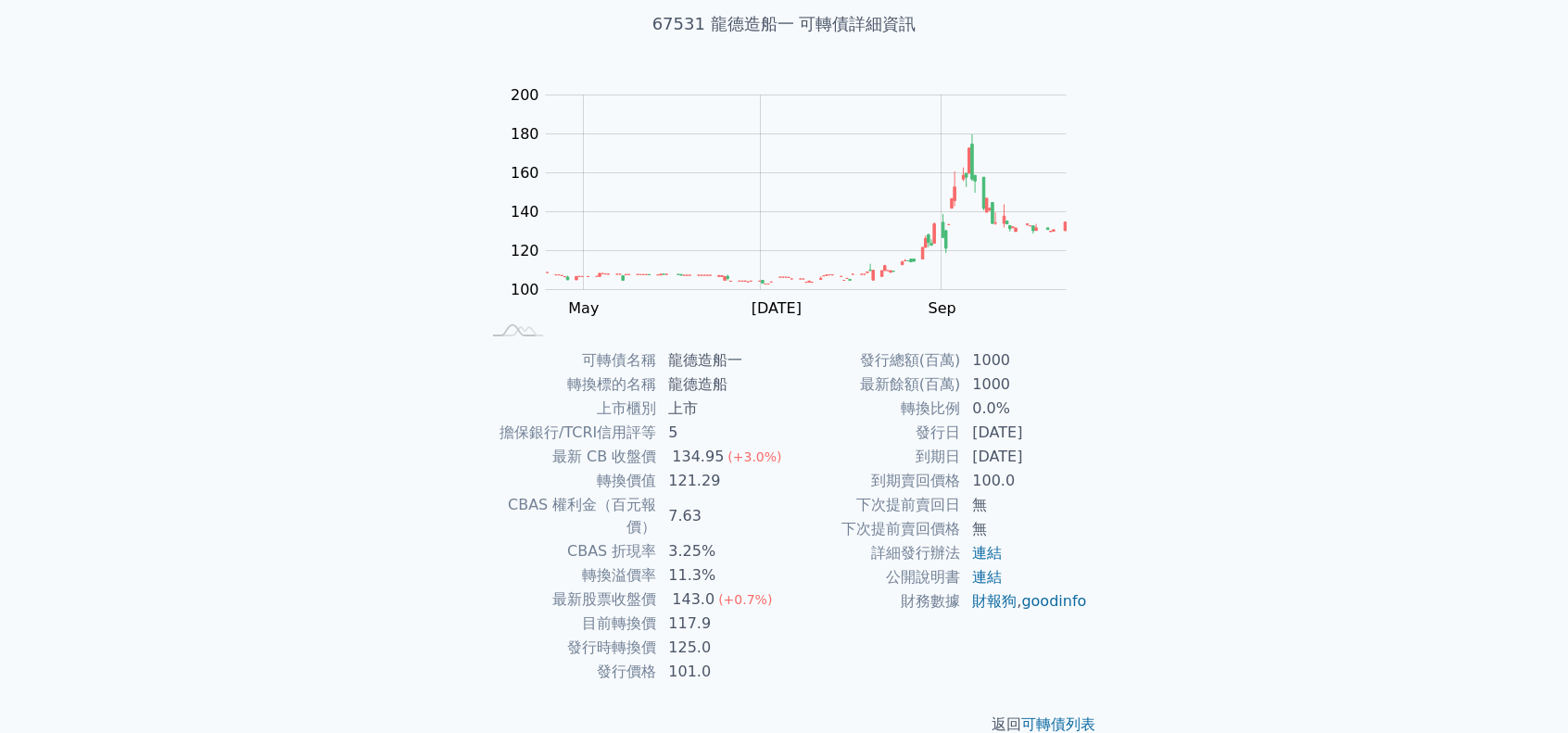
scroll to position [124, 0]
